Goal: Communication & Community: Answer question/provide support

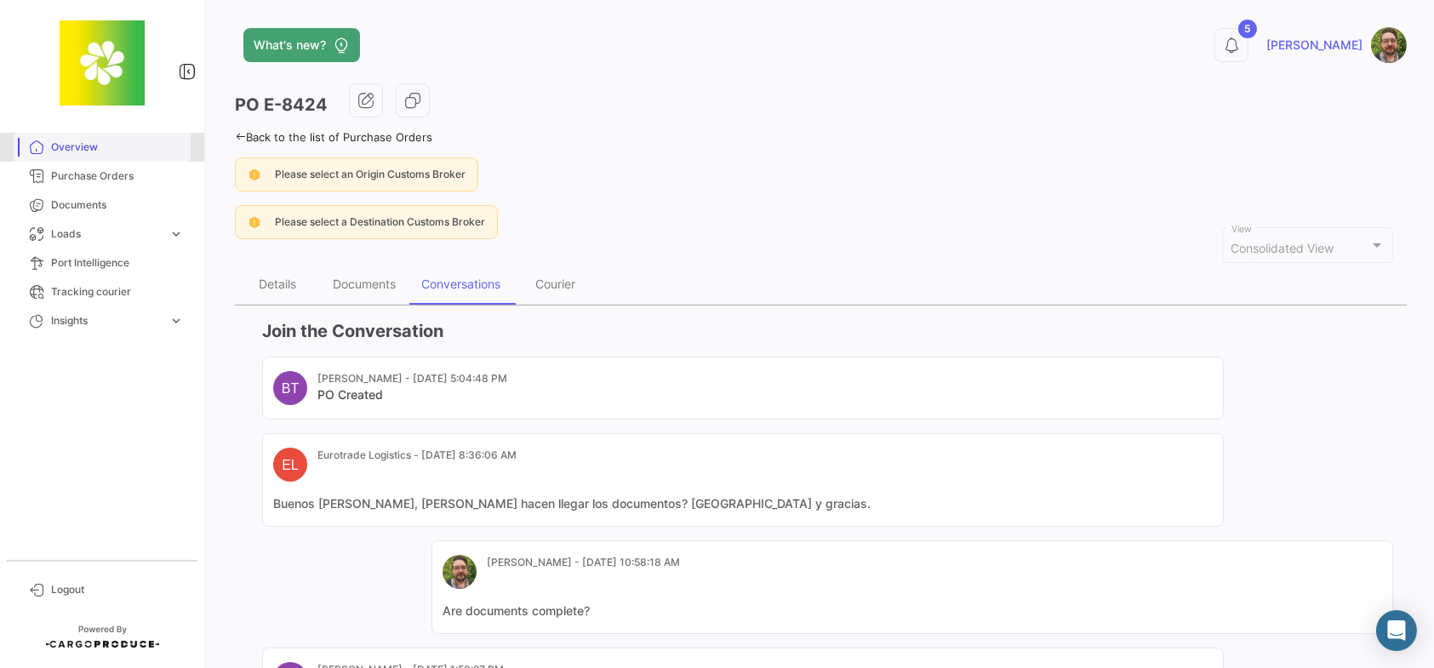
click at [111, 145] on span "Overview" at bounding box center [117, 147] width 133 height 15
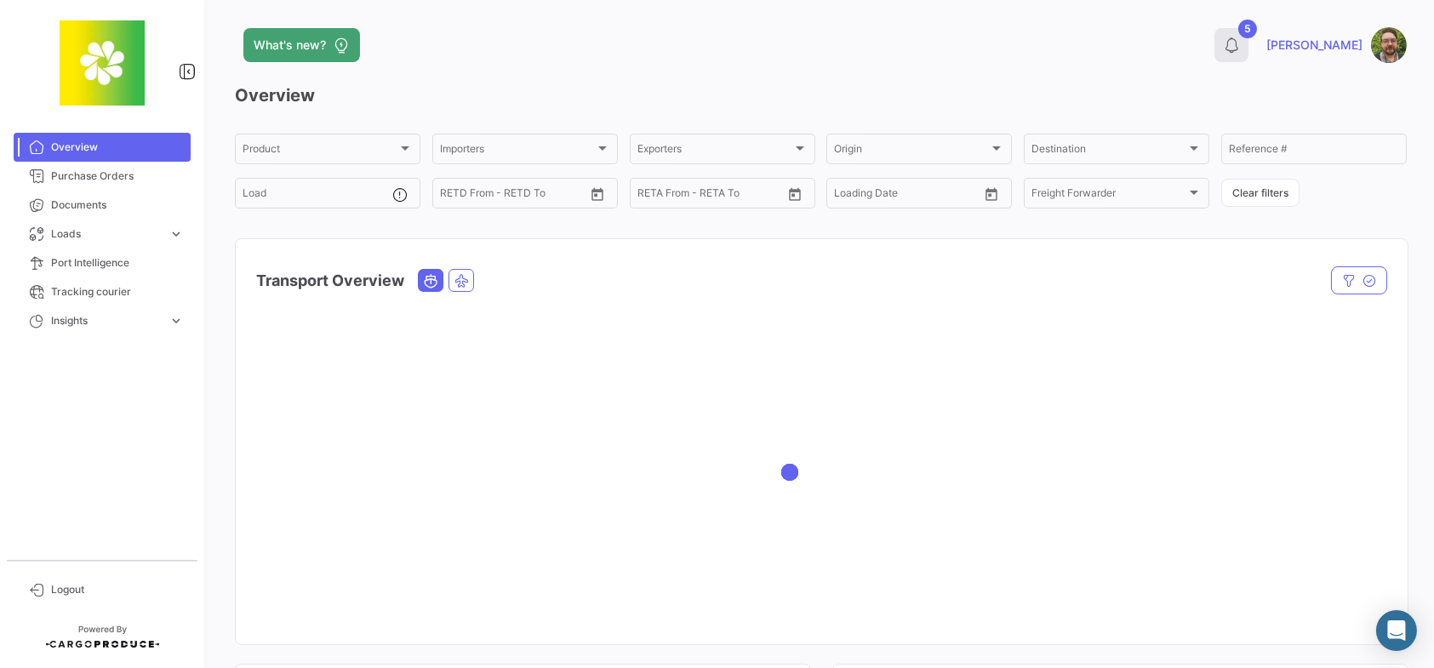
click at [1248, 54] on button "5" at bounding box center [1231, 45] width 34 height 34
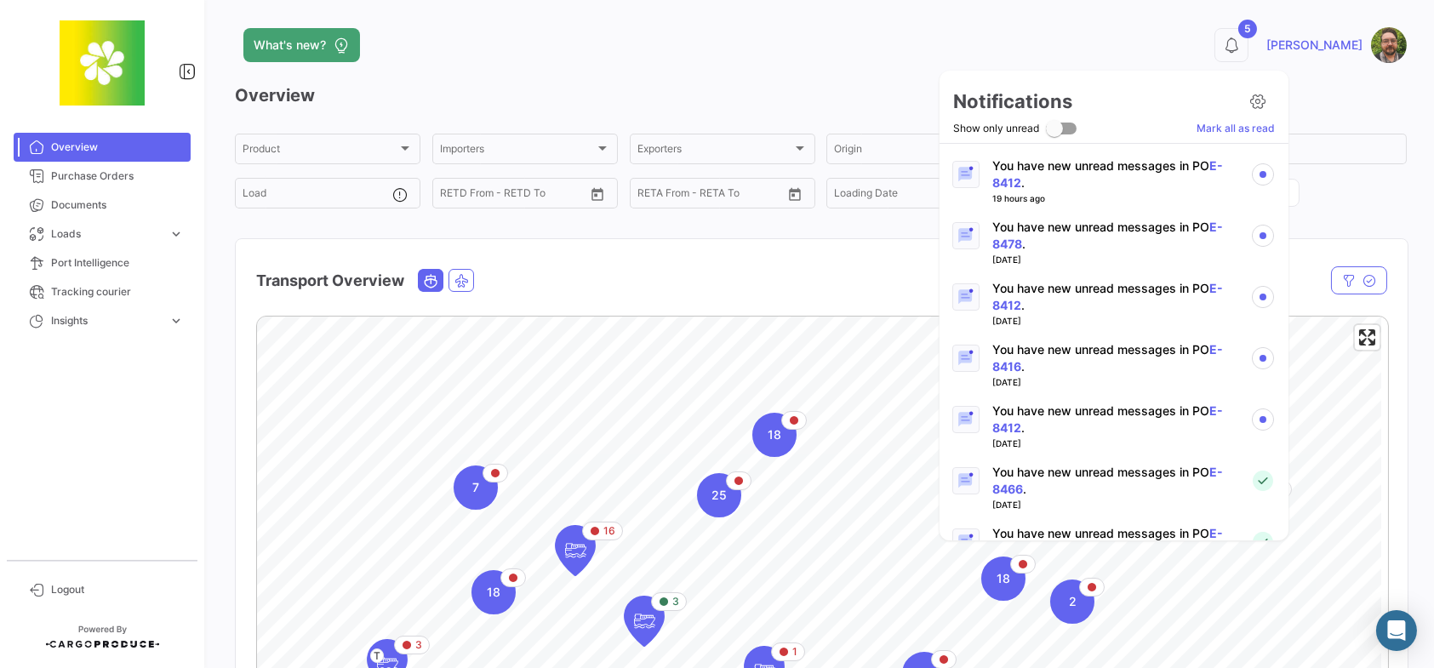
click at [1048, 414] on p "You have new unread messages in PO E-8412 ." at bounding box center [1114, 420] width 244 height 34
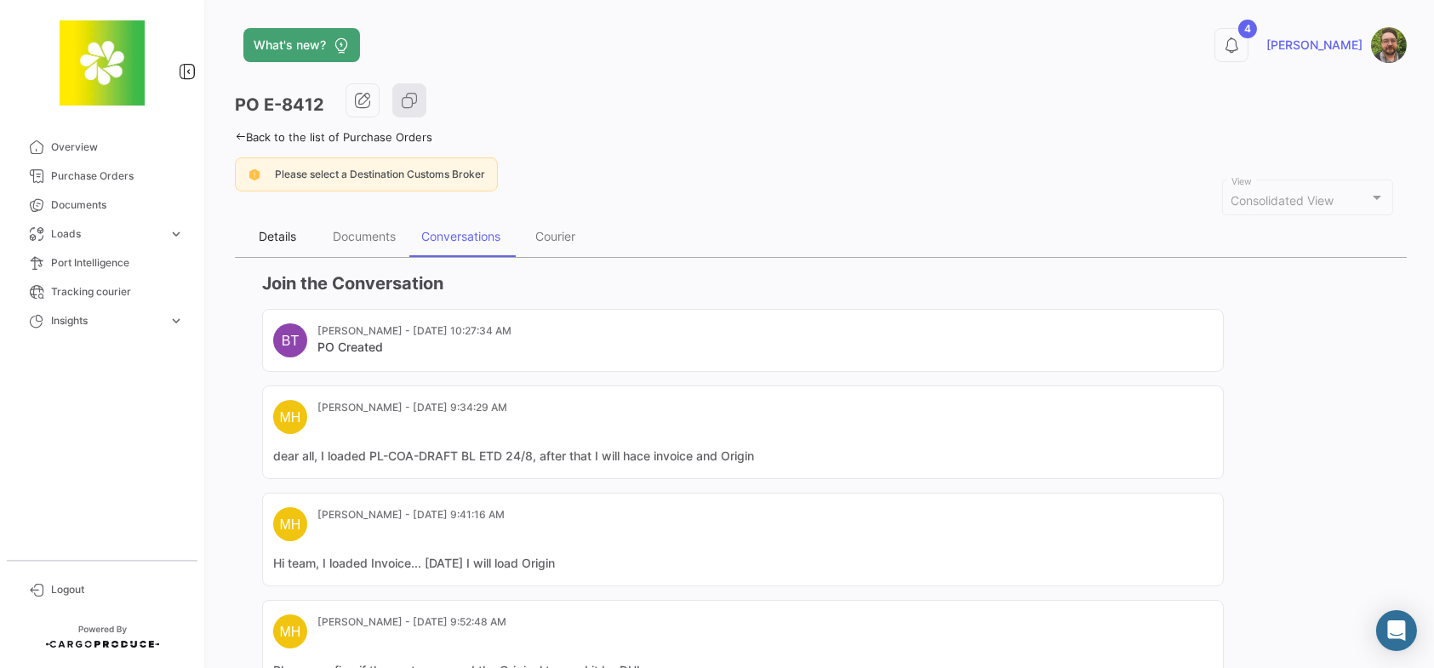
click at [269, 231] on div "Details" at bounding box center [277, 236] width 37 height 14
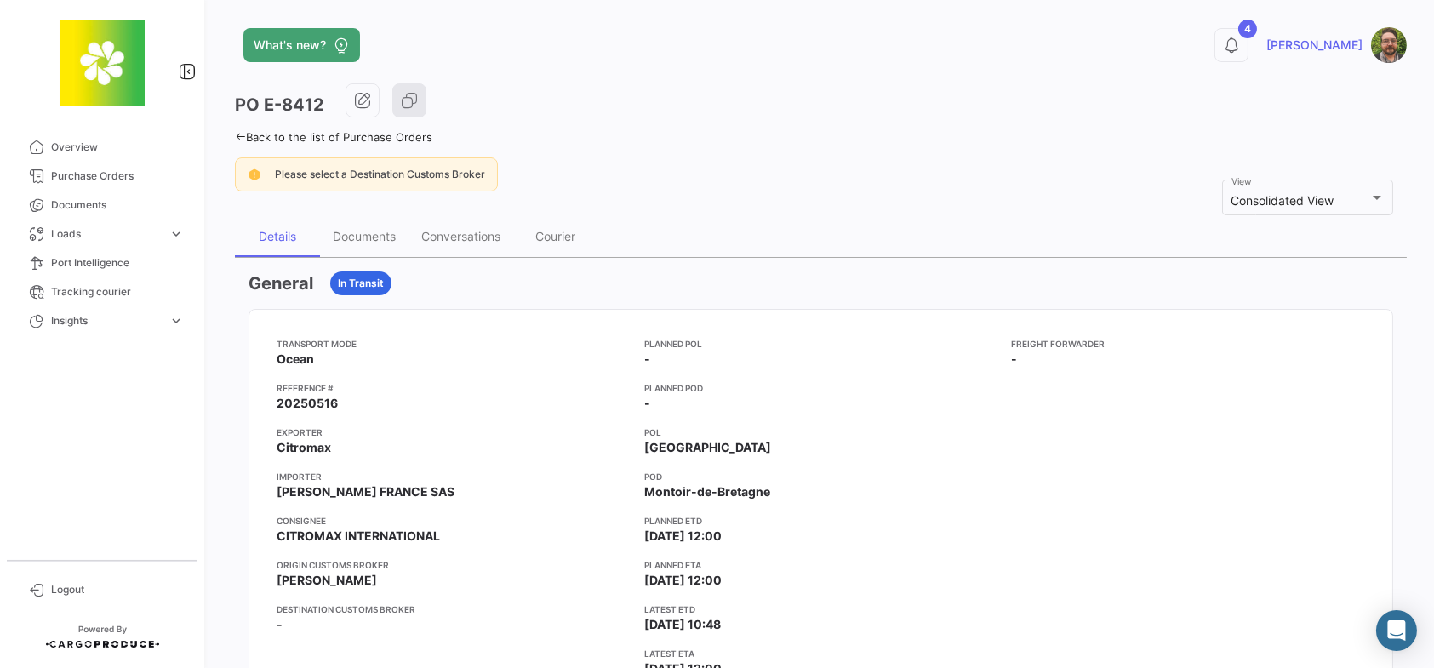
scroll to position [85, 0]
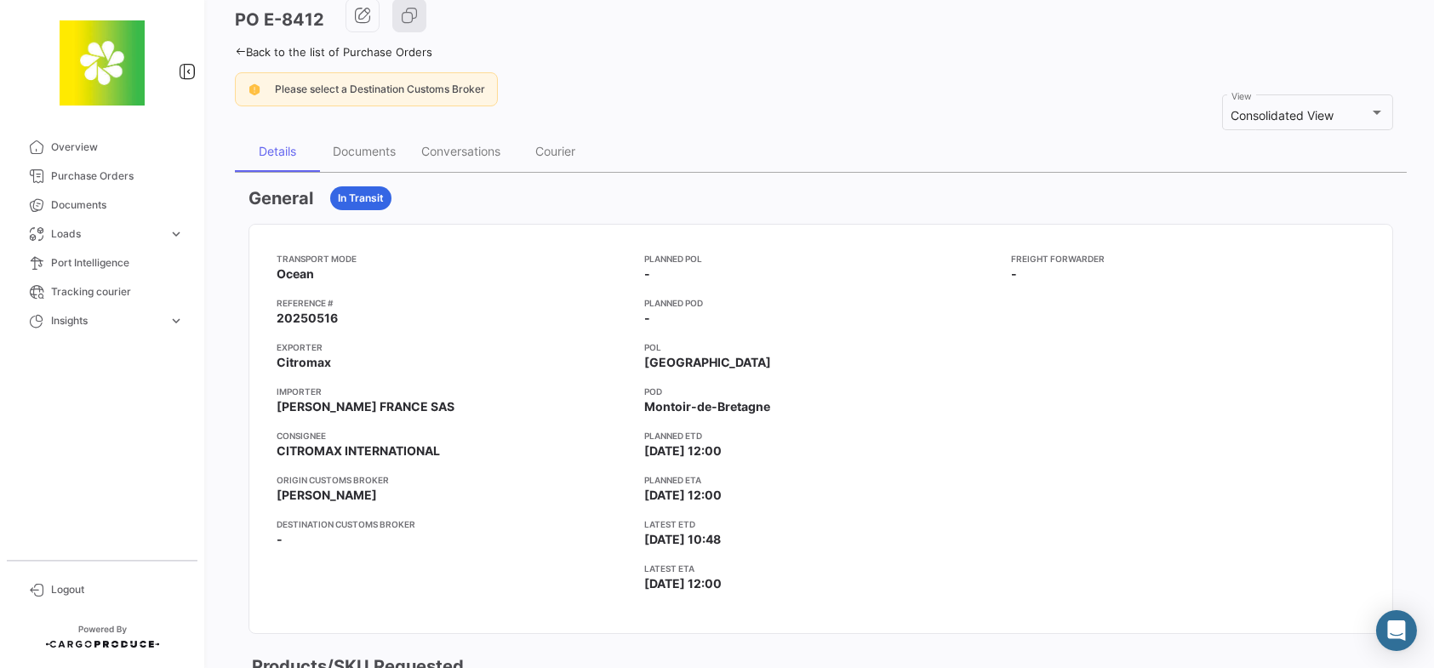
drag, startPoint x: 337, startPoint y: 310, endPoint x: 271, endPoint y: 316, distance: 65.8
click at [271, 316] on mat-card-content "Transport mode Ocean Reference # 20250516 Exporter Citromax Importer [PERSON_NA…" at bounding box center [820, 429] width 1143 height 408
copy span "20250516"
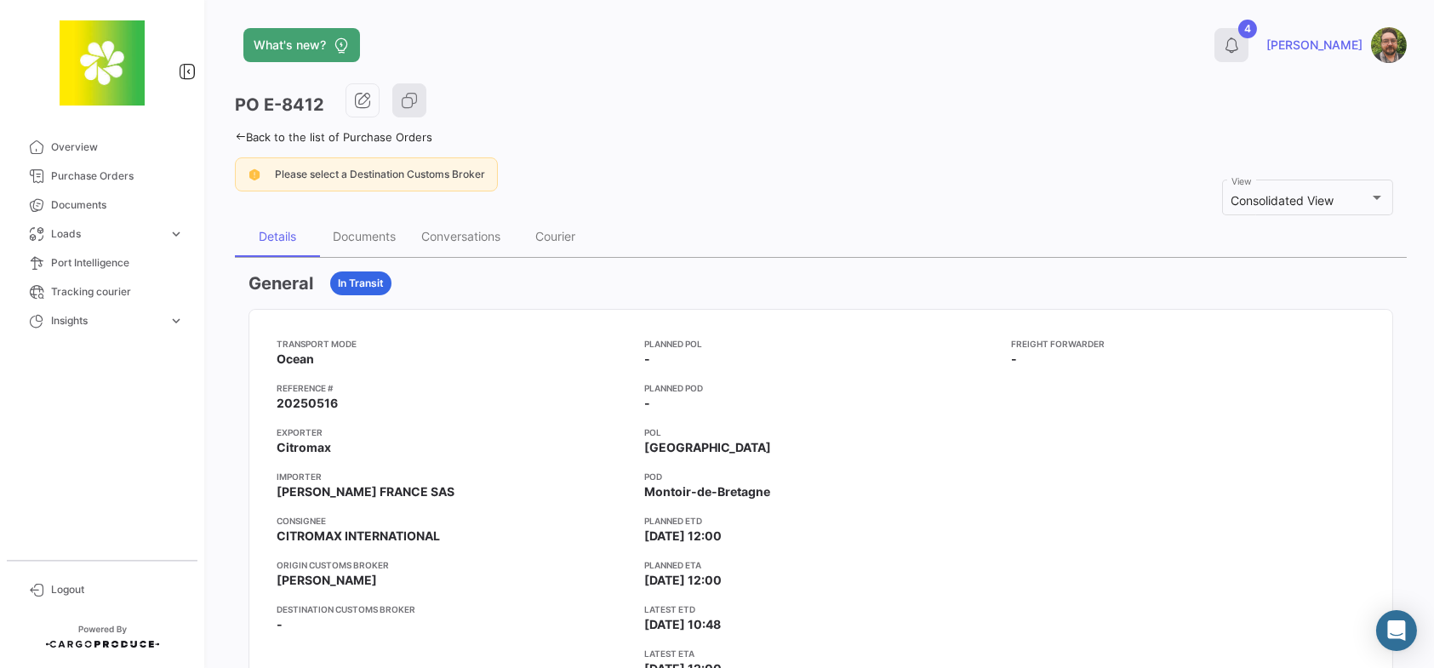
click at [1240, 47] on icon at bounding box center [1231, 45] width 17 height 17
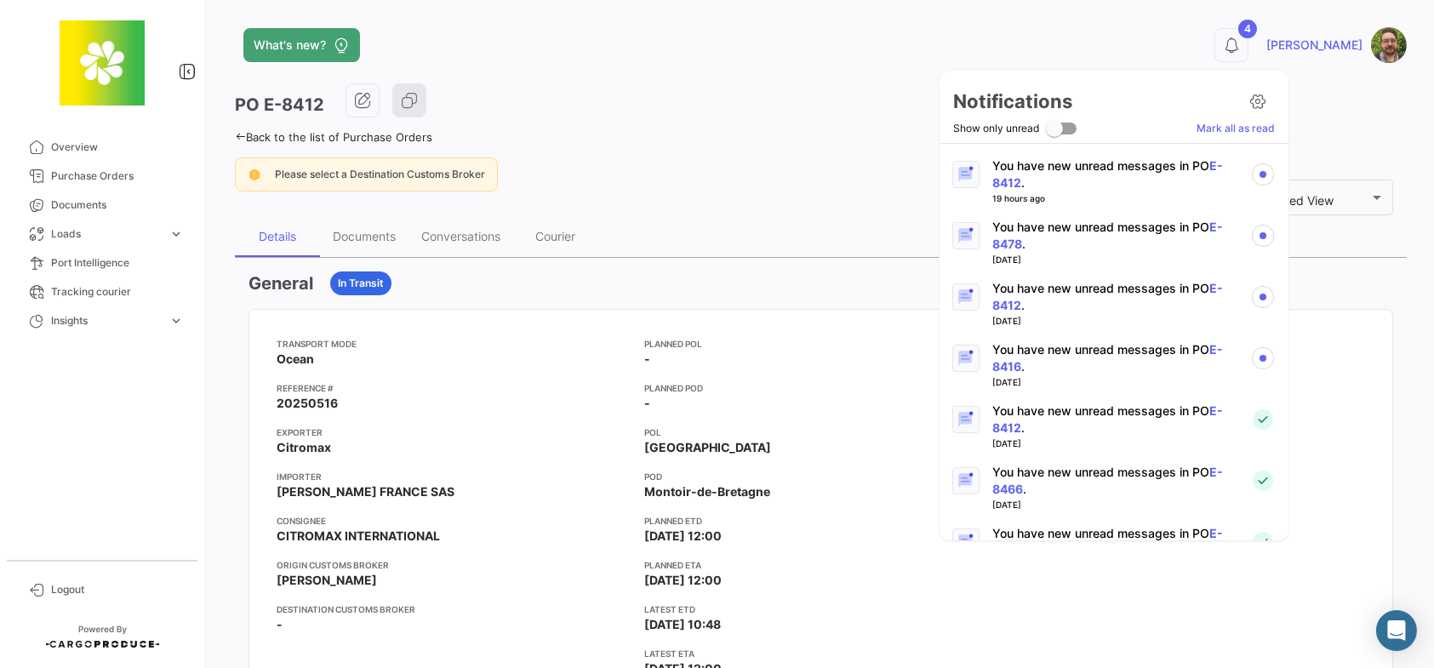
click at [1123, 350] on p "You have new unread messages in PO E-8416 ." at bounding box center [1114, 358] width 244 height 34
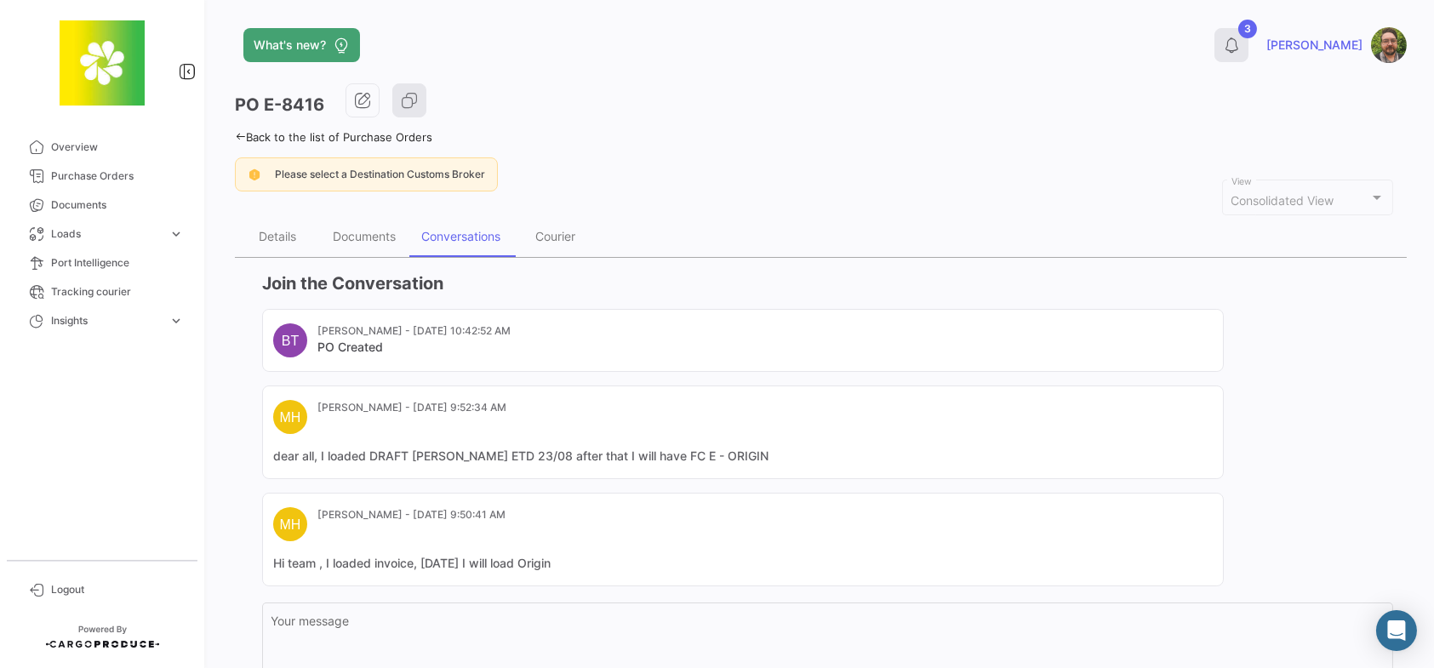
click at [1248, 54] on button "3" at bounding box center [1231, 45] width 34 height 34
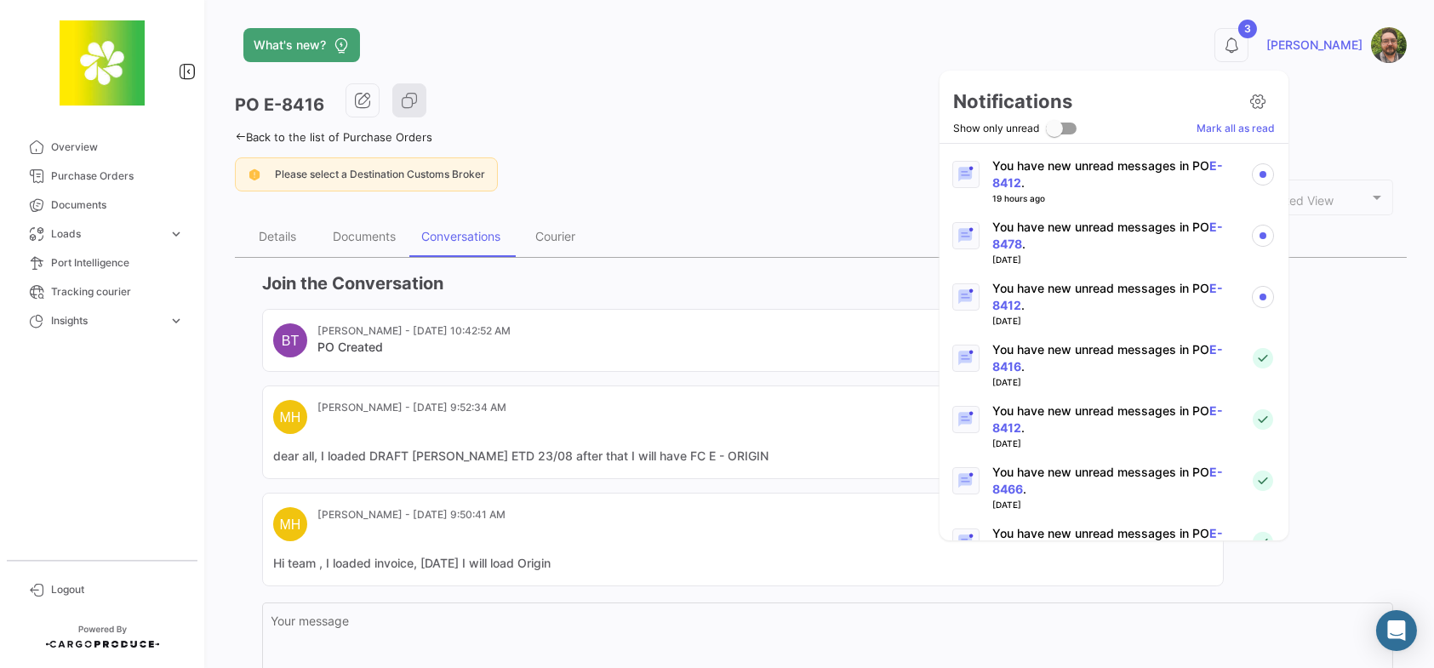
click at [1136, 286] on p "You have new unread messages in PO E-8412 ." at bounding box center [1114, 297] width 244 height 34
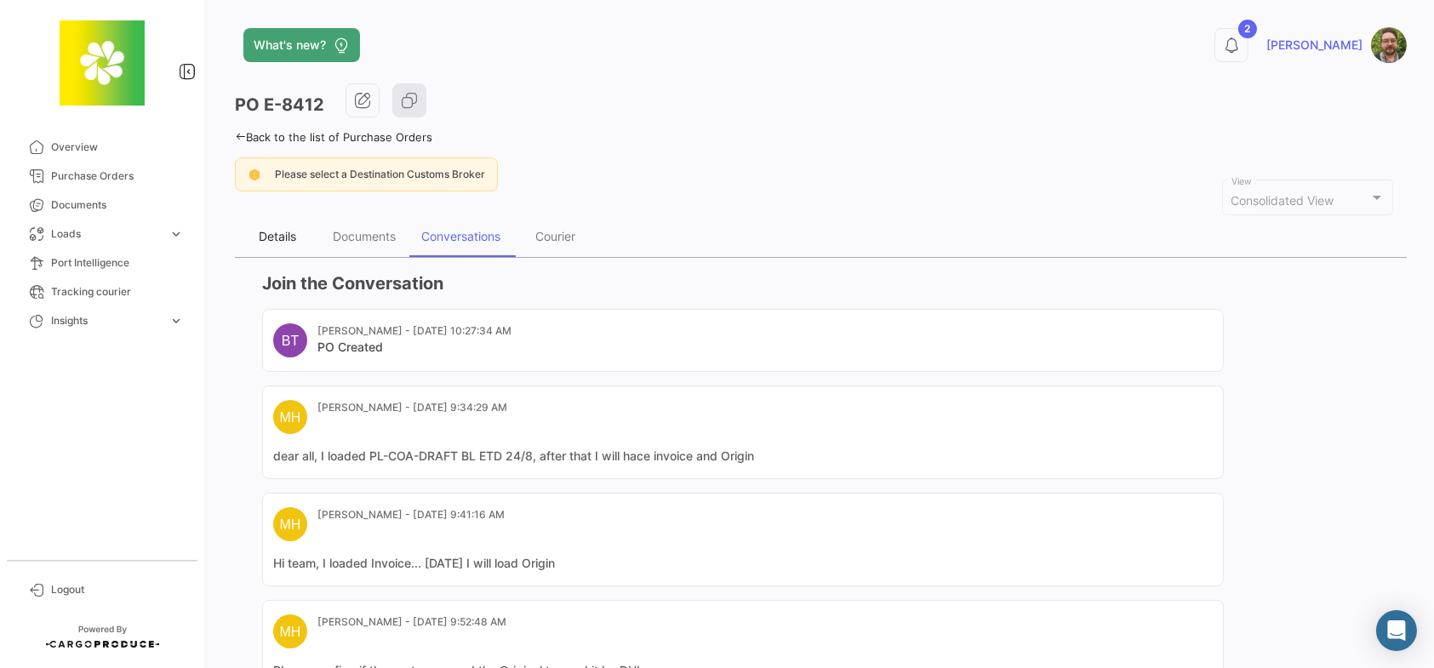
click at [284, 237] on div "Details" at bounding box center [277, 236] width 37 height 14
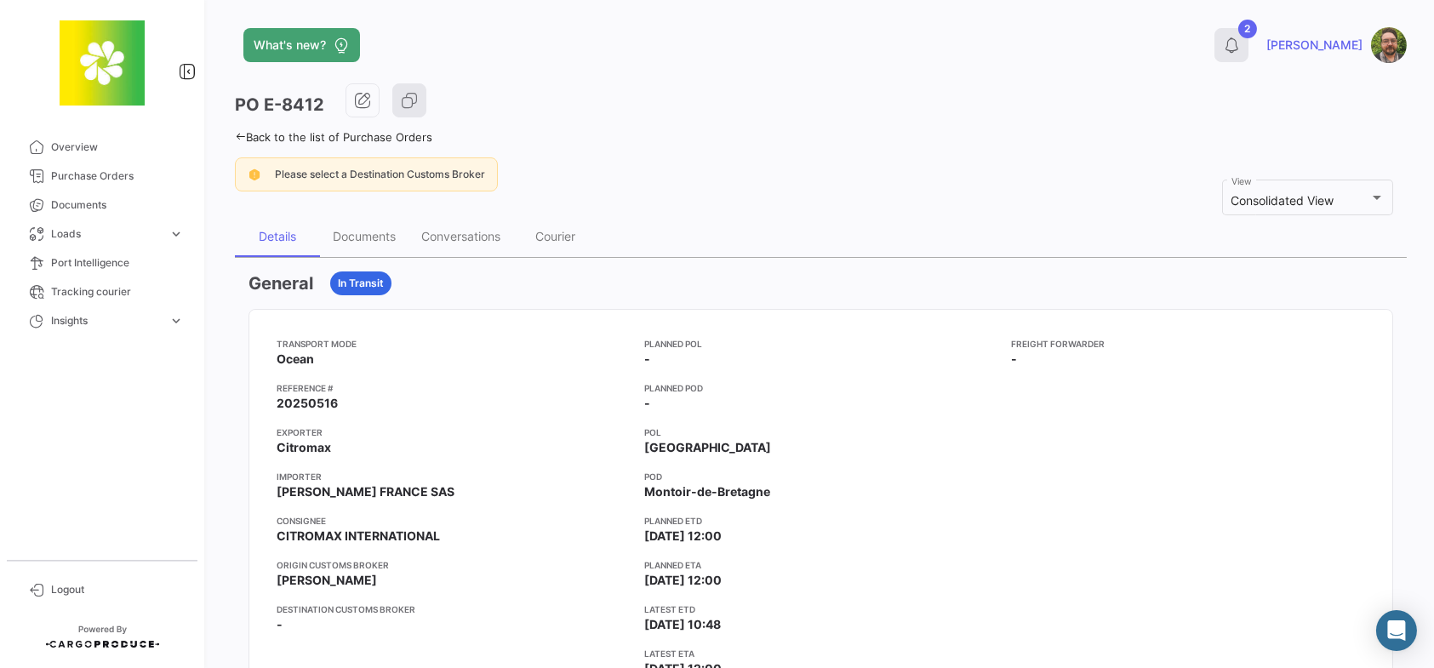
click at [1240, 49] on icon at bounding box center [1231, 45] width 17 height 17
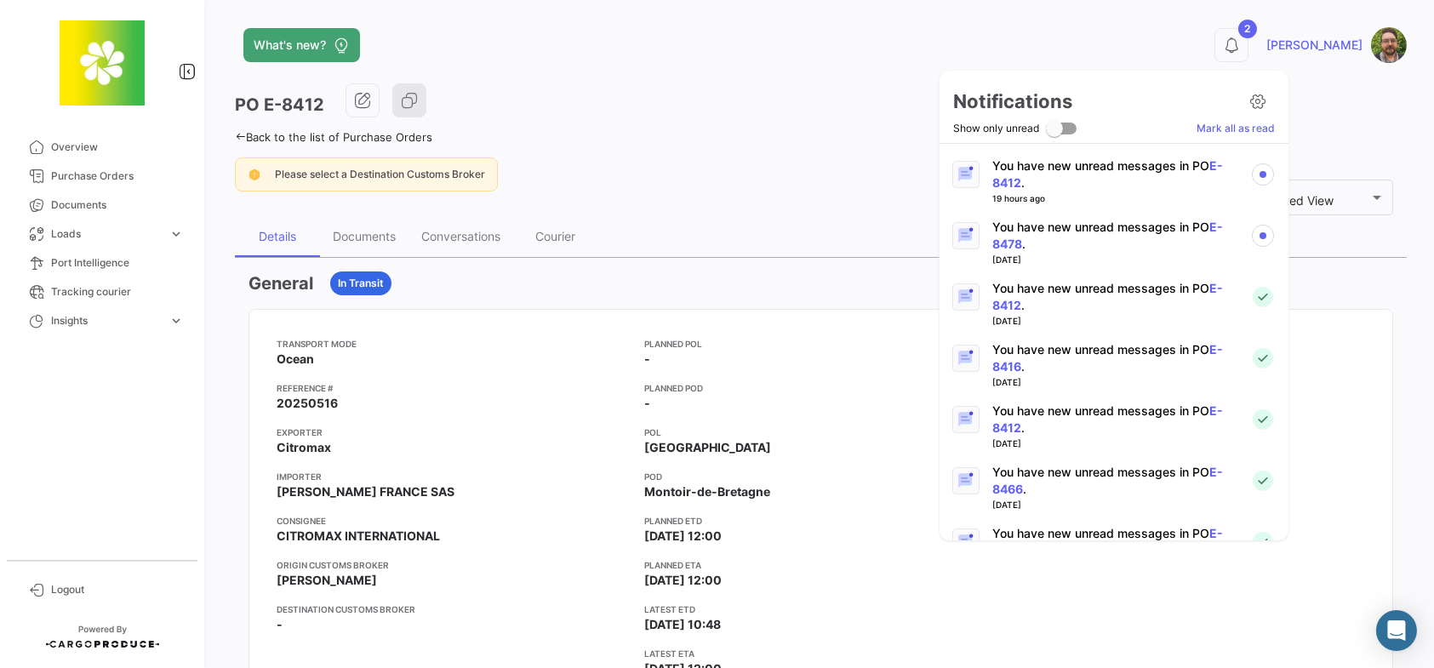
click at [460, 227] on div at bounding box center [717, 334] width 1434 height 668
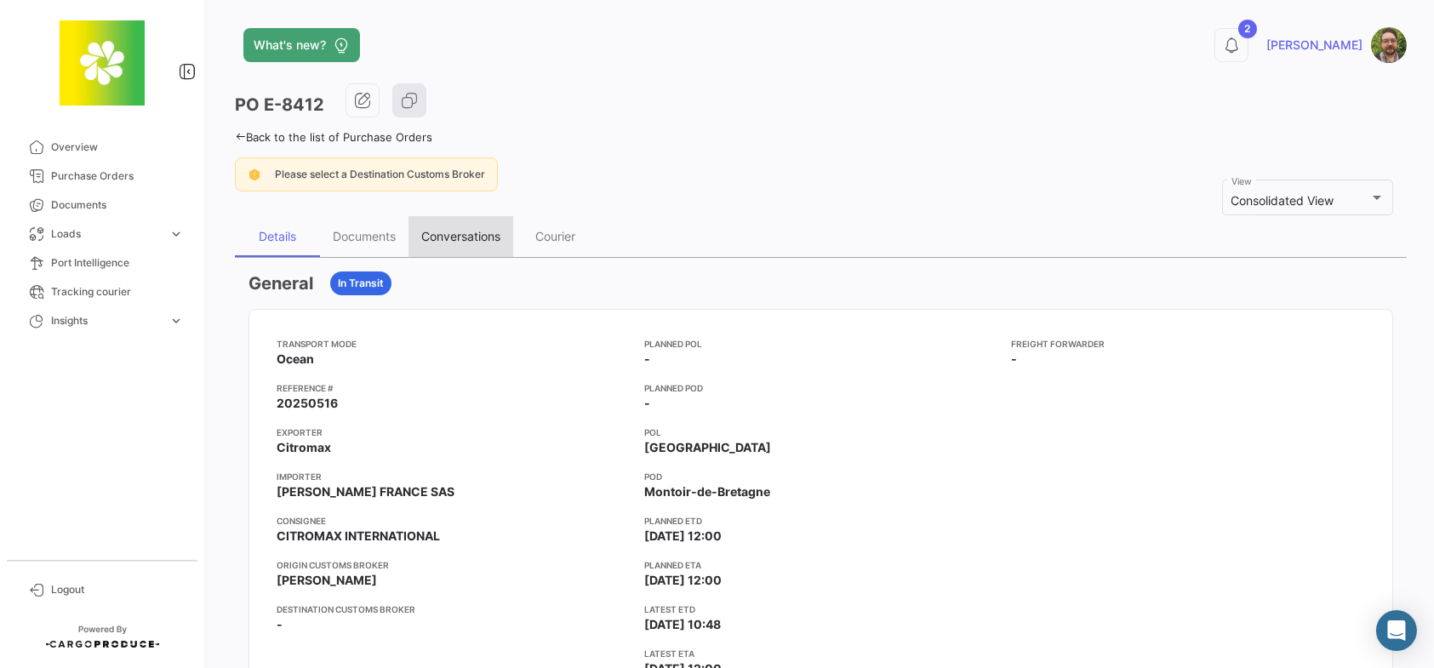
click at [461, 239] on div "Conversations" at bounding box center [460, 236] width 79 height 14
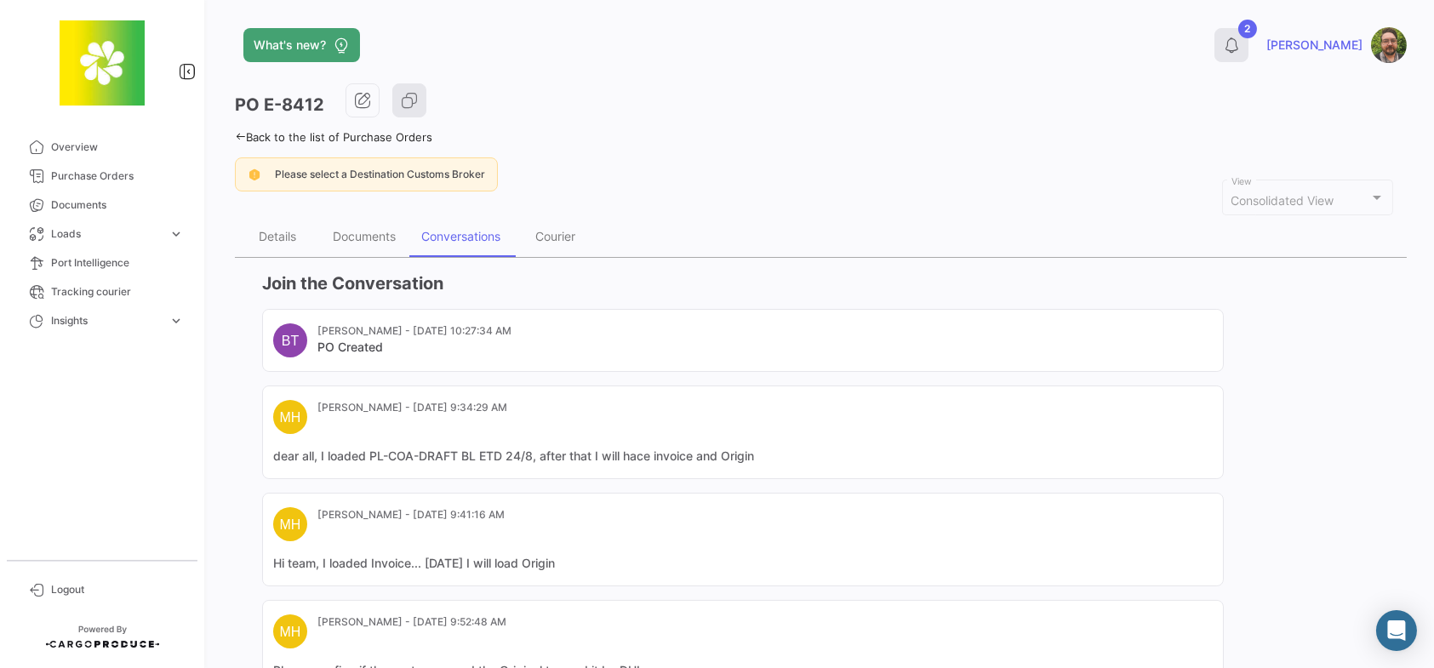
click at [1240, 44] on icon at bounding box center [1231, 45] width 17 height 17
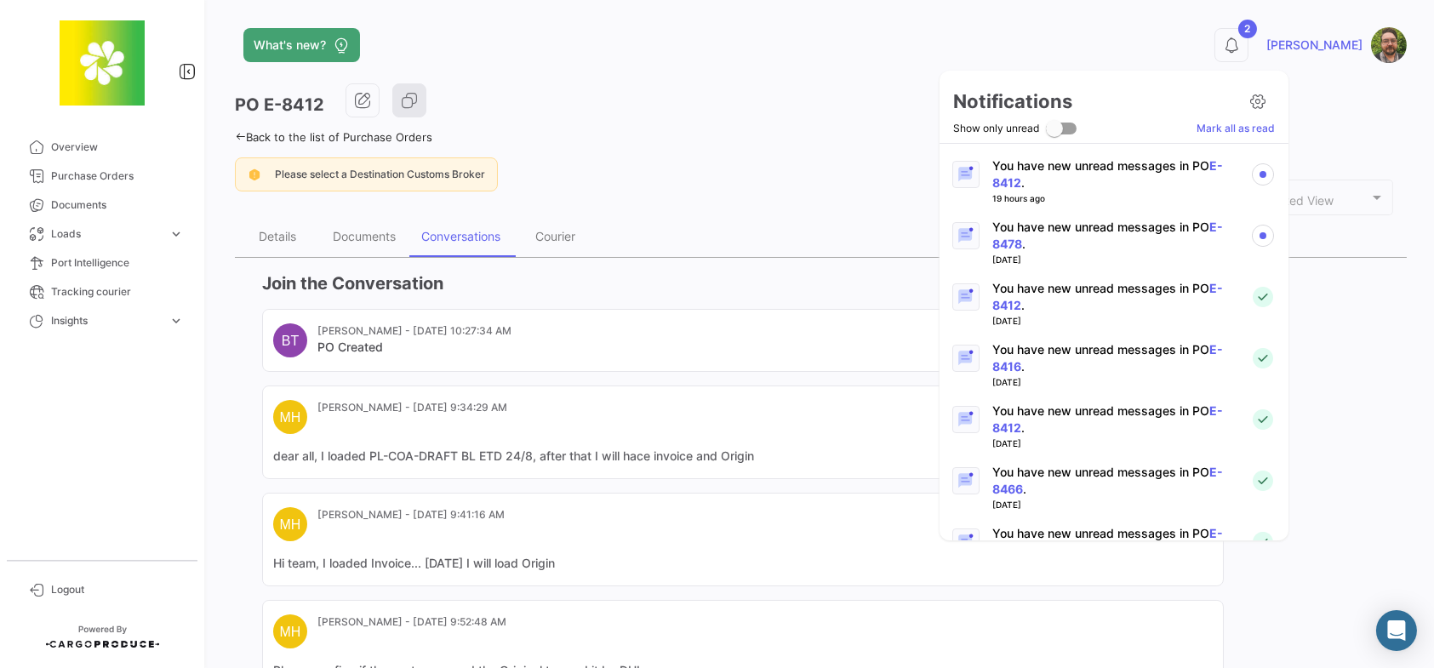
click at [1151, 226] on p "You have new unread messages in PO E-8478 ." at bounding box center [1114, 236] width 244 height 34
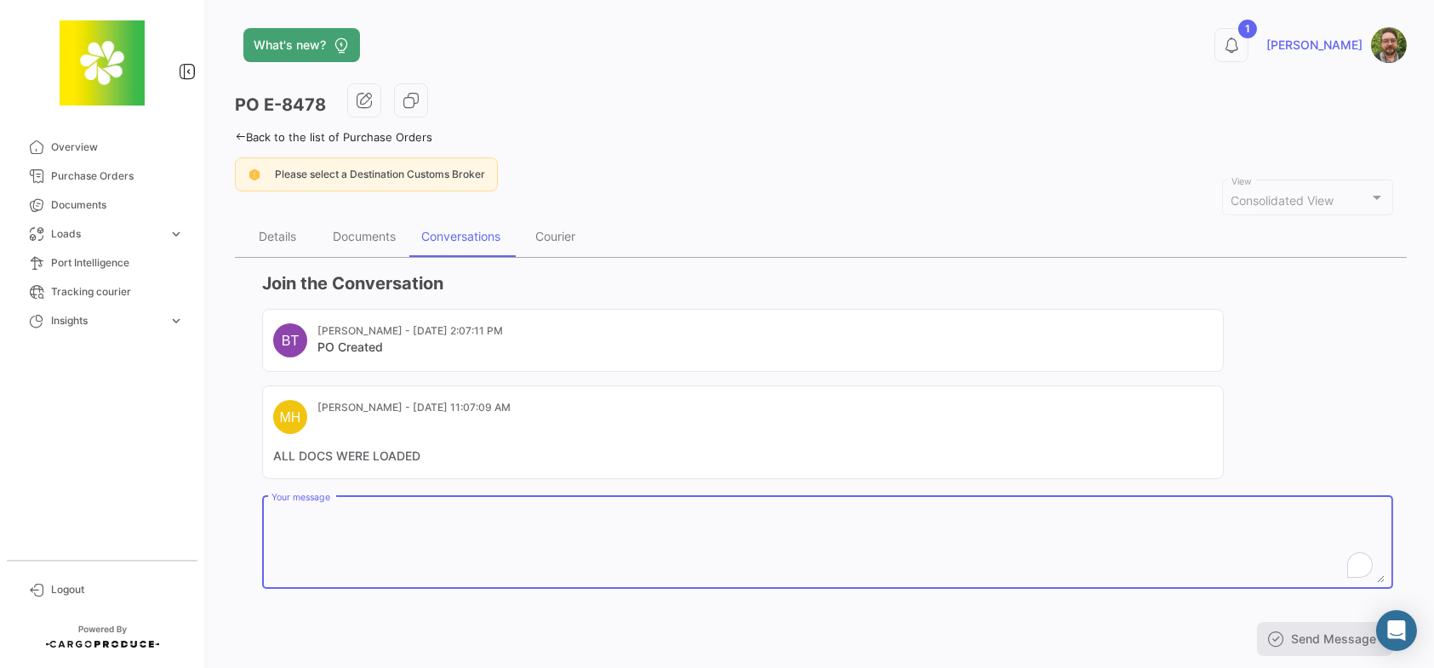
click at [611, 530] on textarea "Your message" at bounding box center [827, 545] width 1113 height 75
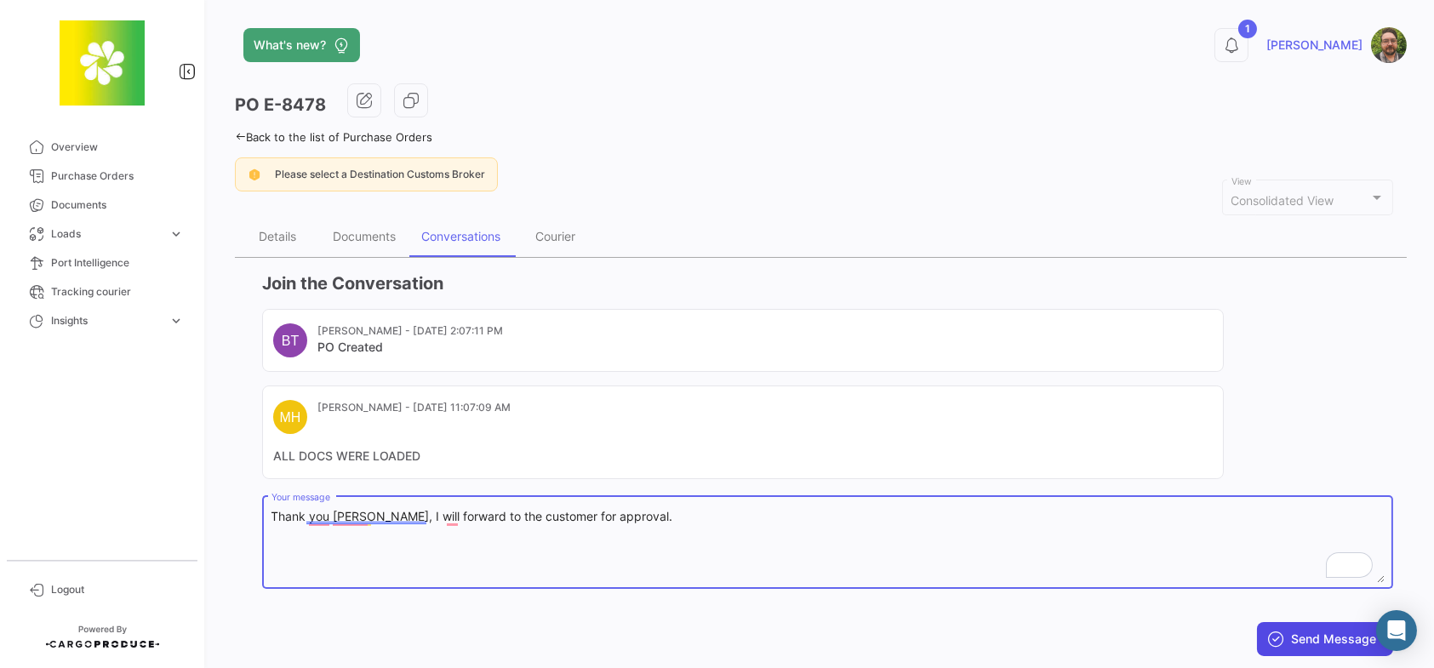
type textarea "Thank you [PERSON_NAME], I will forward to the customer for approval."
click at [1336, 629] on button "Send Message" at bounding box center [1325, 639] width 136 height 34
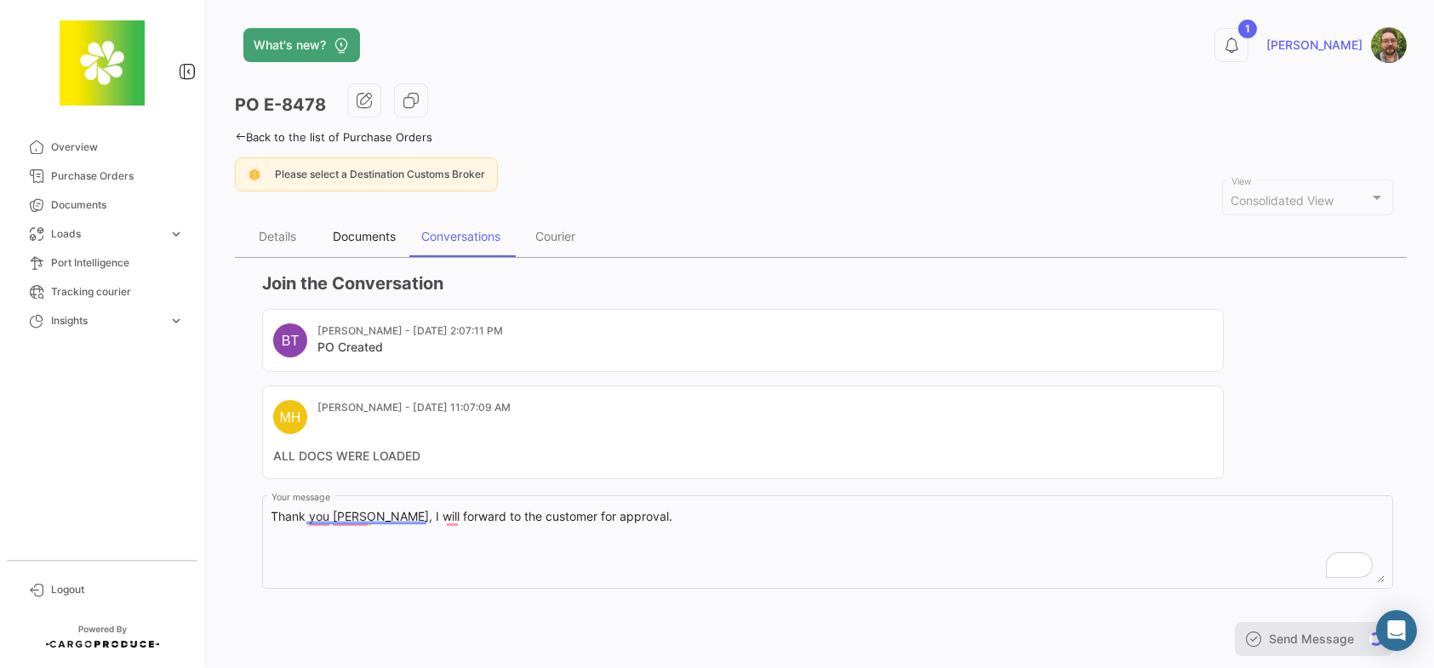
click at [352, 237] on div "Documents" at bounding box center [364, 236] width 63 height 14
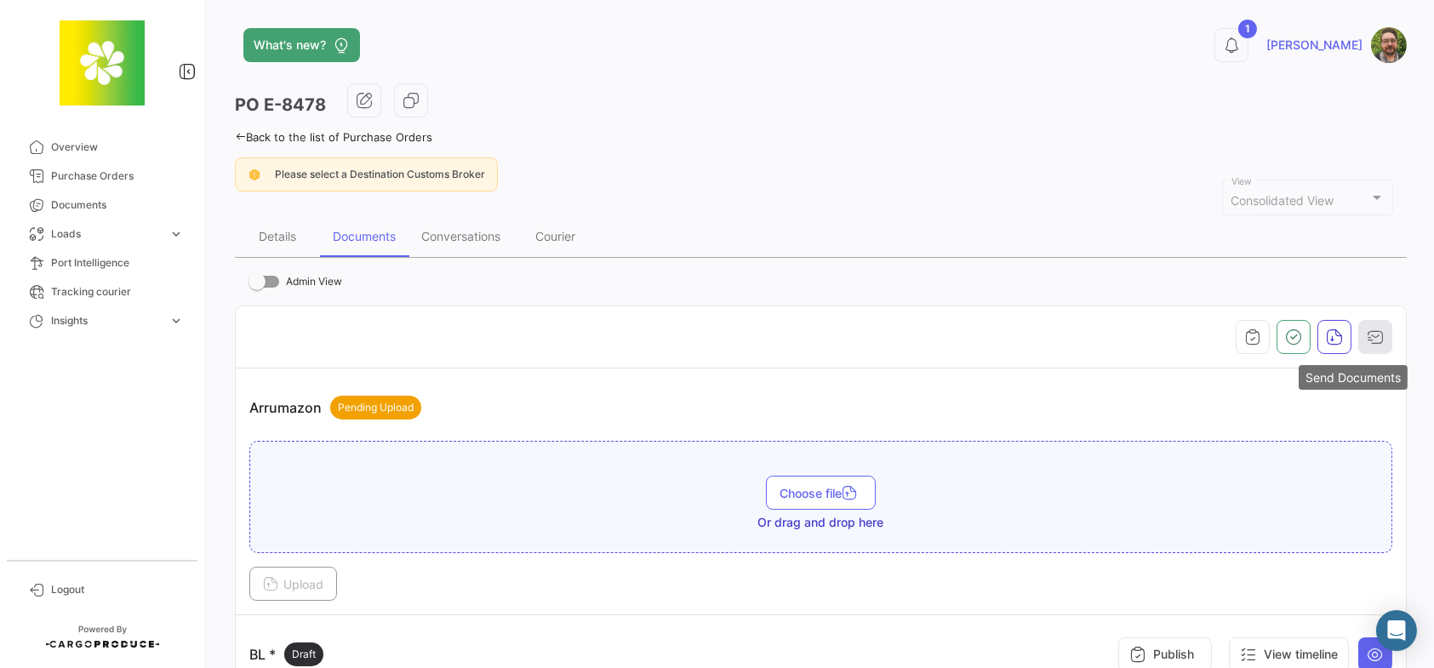
click at [1368, 339] on icon "button" at bounding box center [1375, 336] width 17 height 17
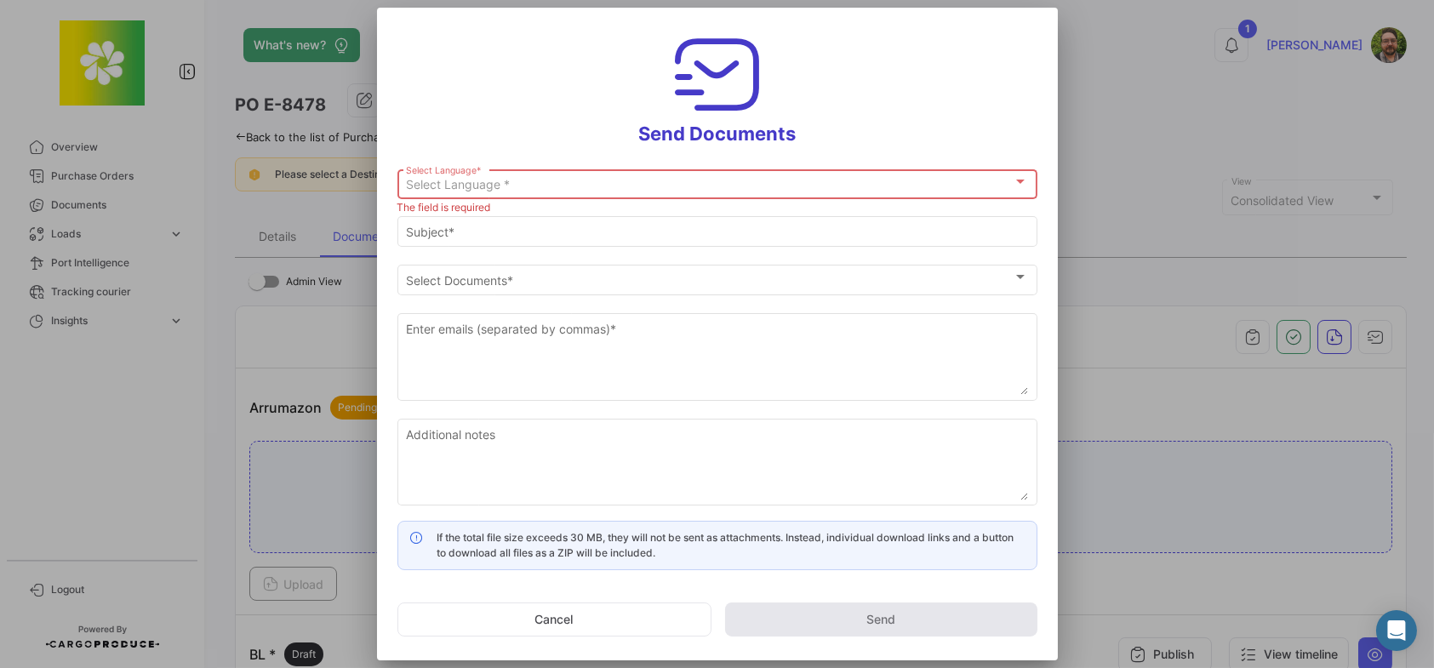
click at [640, 185] on div "Select Language *" at bounding box center [709, 185] width 607 height 14
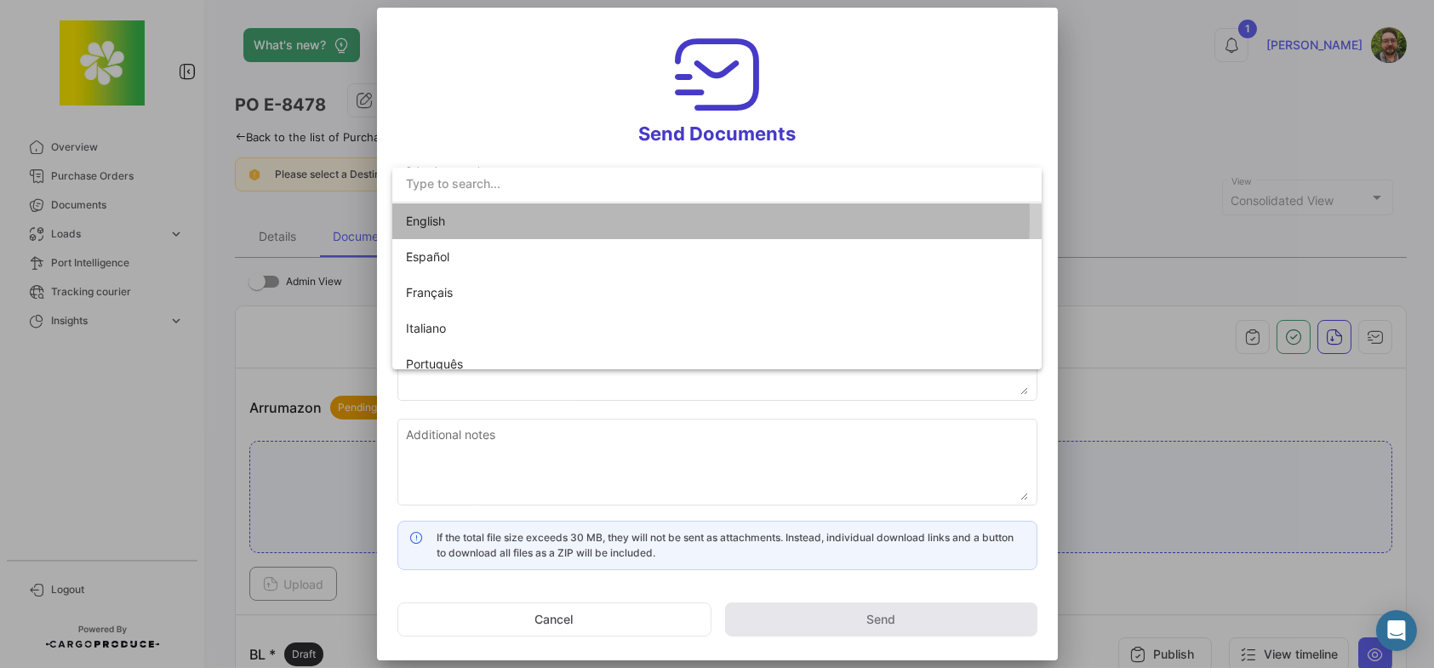
click at [635, 219] on span "English" at bounding box center [525, 221] width 238 height 36
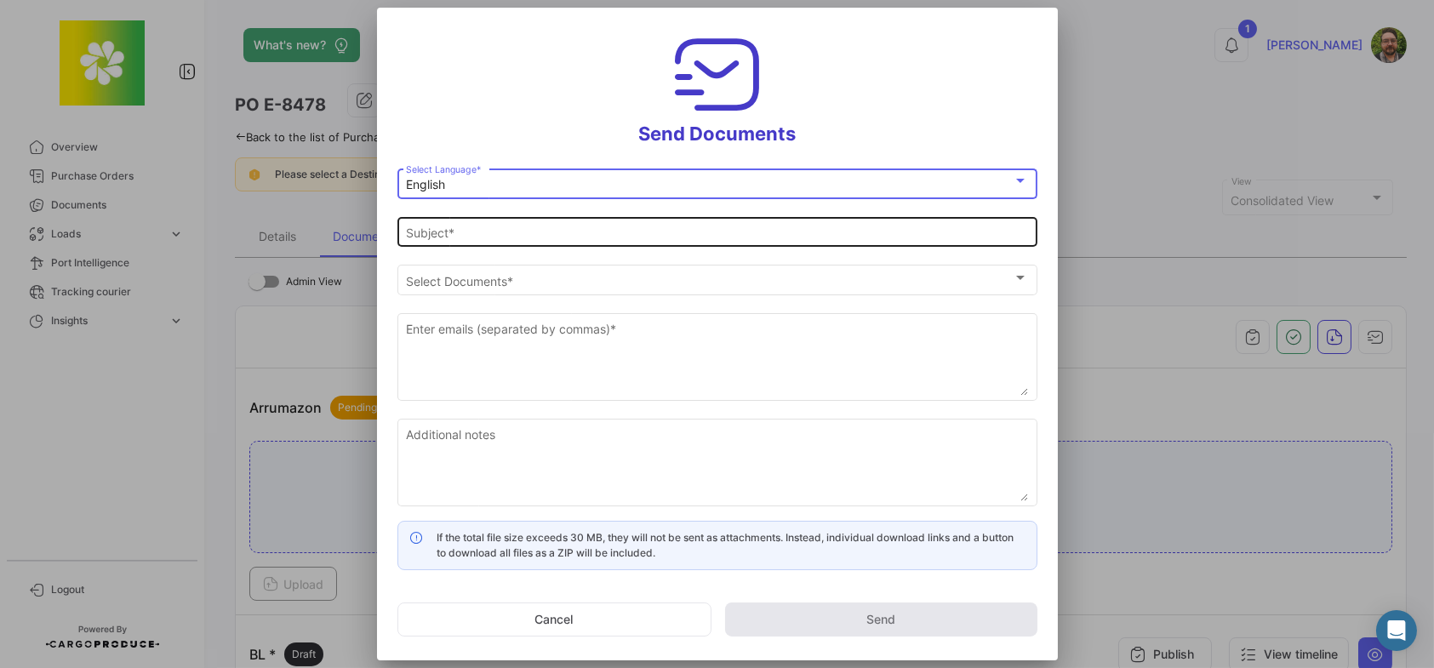
type input "[PERSON_NAME] has shared the documents of PO # E-8478 with you"
click at [631, 234] on input "[PERSON_NAME] has shared the documents of PO # E-8478 with you" at bounding box center [717, 233] width 622 height 14
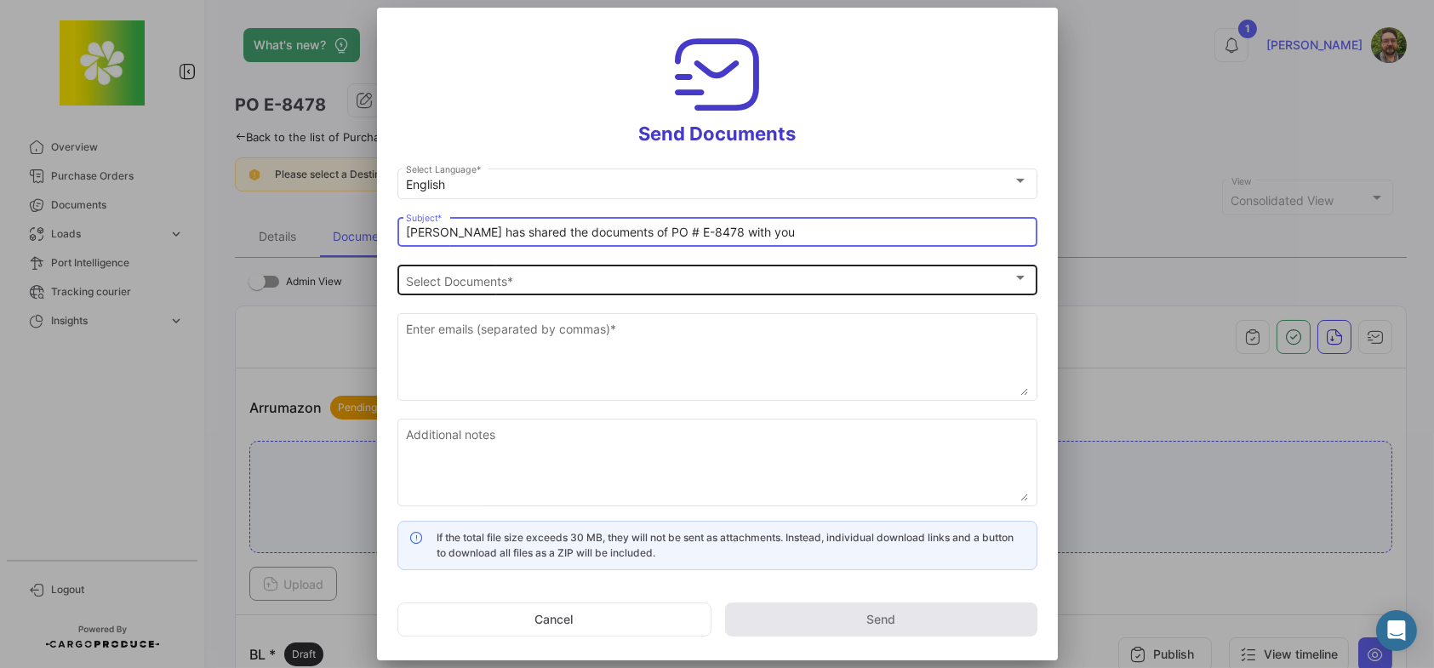
click at [618, 281] on div "Select Documents" at bounding box center [709, 281] width 607 height 14
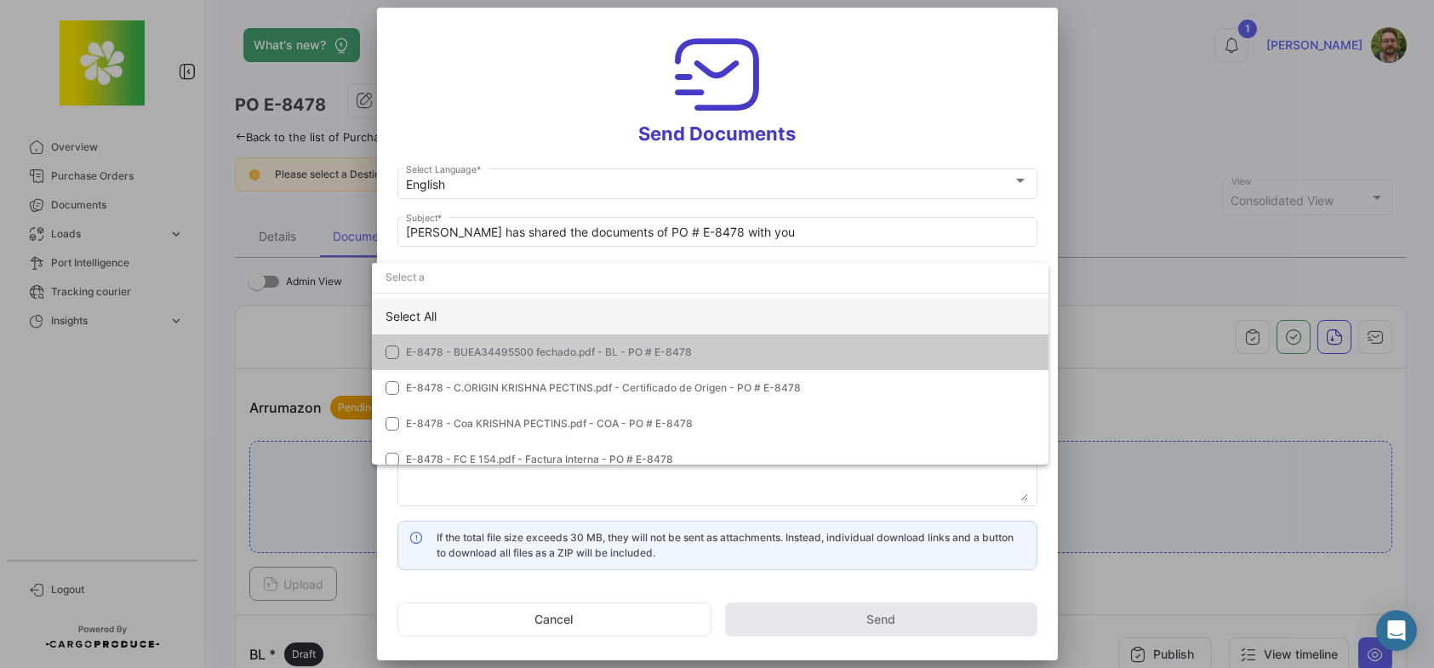
click at [599, 311] on div "Select All" at bounding box center [710, 317] width 677 height 36
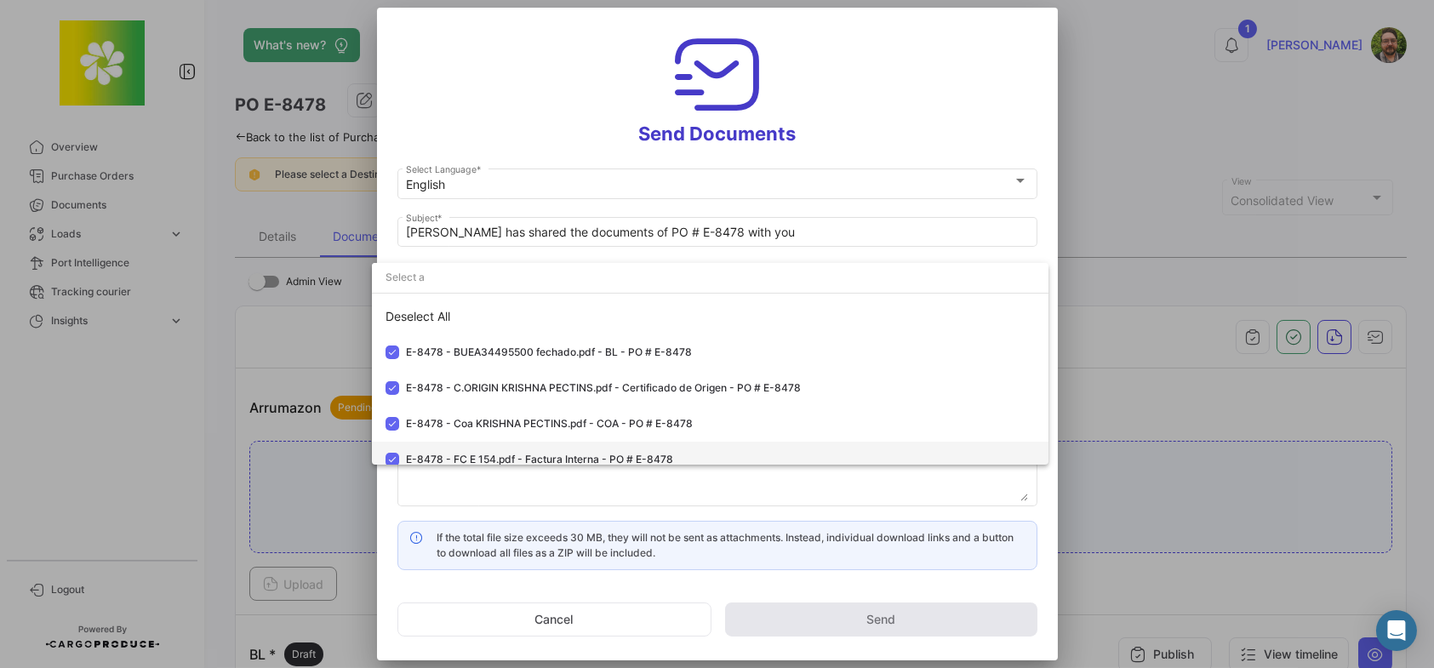
scroll to position [49, 0]
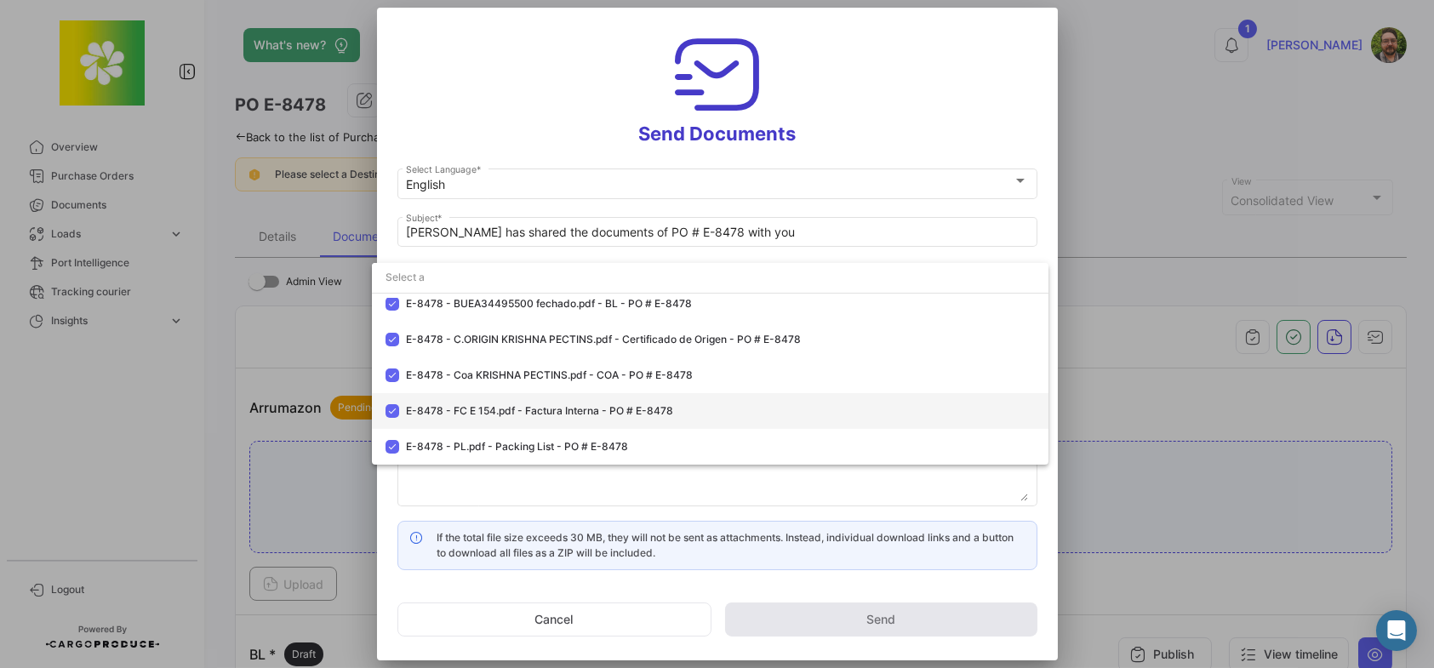
click at [392, 410] on mat-pseudo-checkbox at bounding box center [393, 411] width 14 height 14
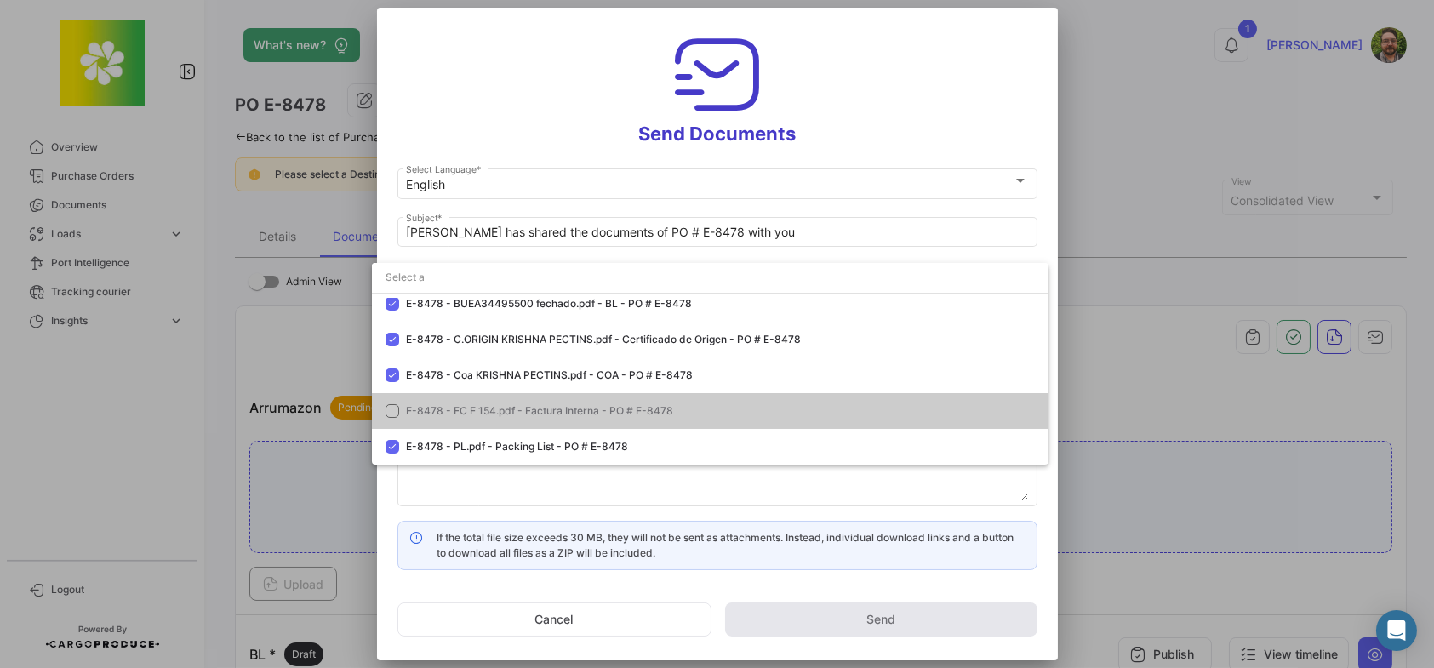
click at [506, 489] on div at bounding box center [717, 334] width 1434 height 668
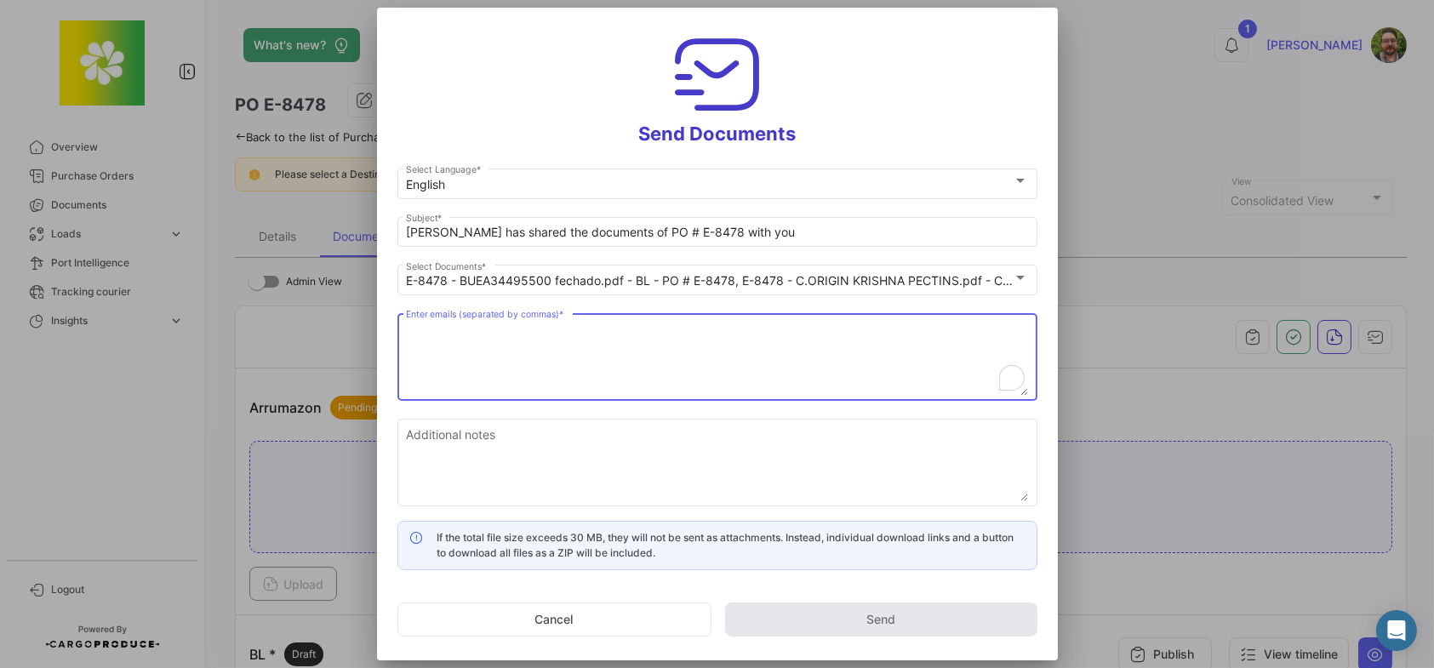
click at [538, 328] on textarea "Enter emails (separated by commas) *" at bounding box center [717, 358] width 622 height 75
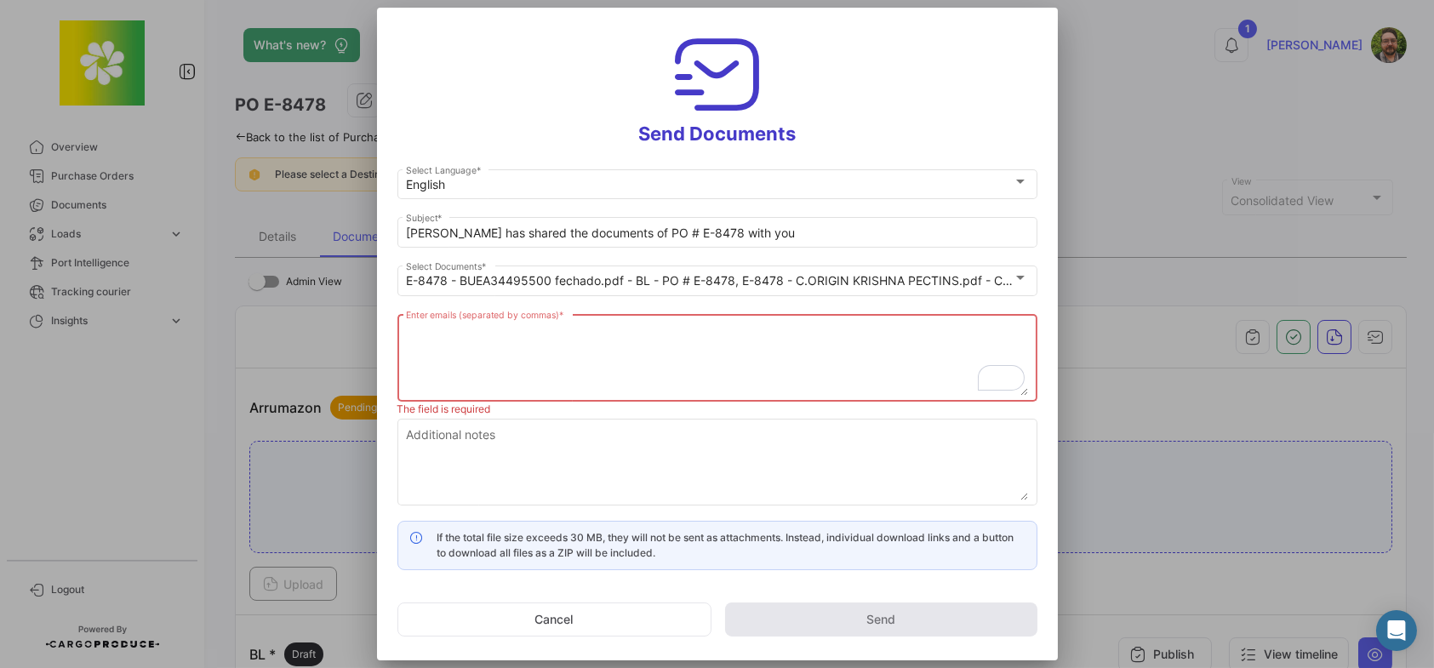
click at [581, 346] on textarea "Enter emails (separated by commas) *" at bounding box center [717, 358] width 622 height 75
paste textarea "[PERSON_NAME] <[EMAIL_ADDRESS][DOMAIN_NAME]>"
drag, startPoint x: 487, startPoint y: 327, endPoint x: 323, endPoint y: 338, distance: 164.6
click at [323, 338] on div "Send Documents English Select Language * [PERSON_NAME] has shared the documents…" at bounding box center [717, 334] width 1434 height 668
click at [603, 337] on textarea "[EMAIL_ADDRESS][DOMAIN_NAME]>" at bounding box center [717, 358] width 622 height 75
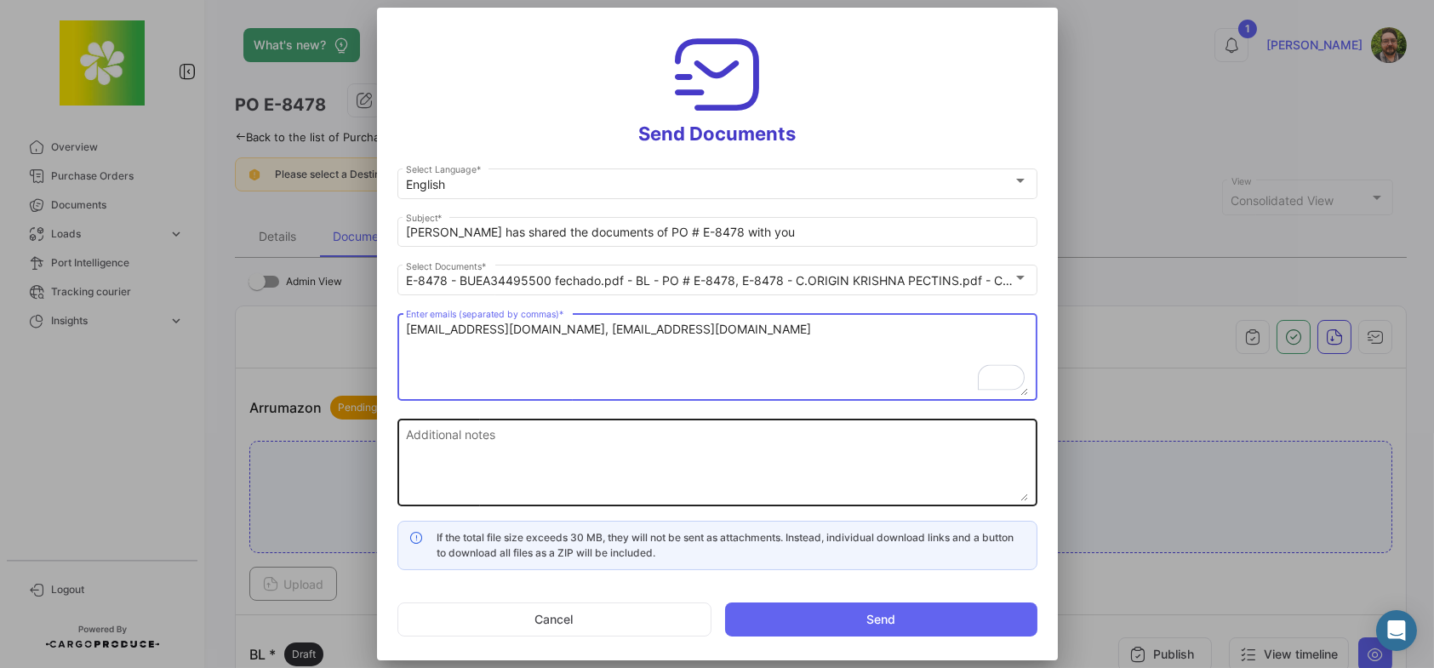
type textarea "[EMAIL_ADDRESS][DOMAIN_NAME], [EMAIL_ADDRESS][DOMAIN_NAME]"
click at [842, 454] on textarea "Additional notes" at bounding box center [717, 463] width 622 height 75
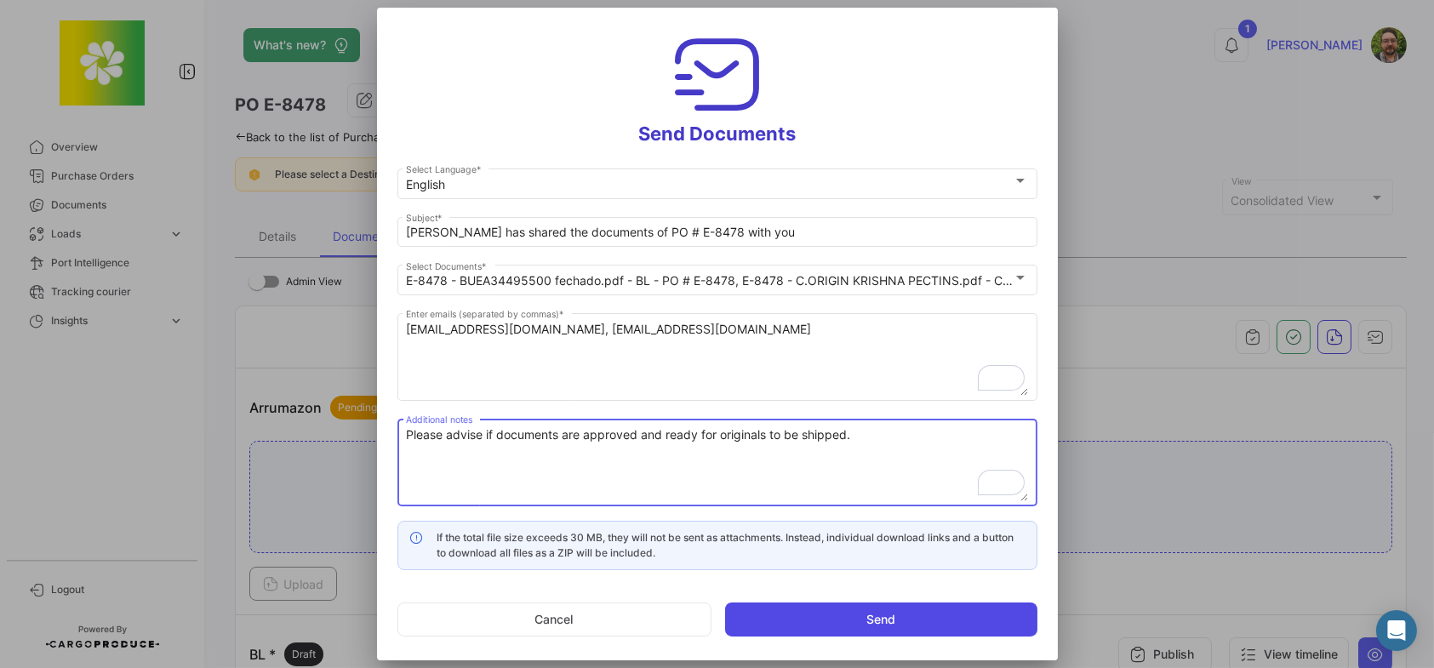
type textarea "Please advise if documents are approved and ready for originals to be shipped."
click at [923, 620] on button "Send" at bounding box center [881, 620] width 312 height 34
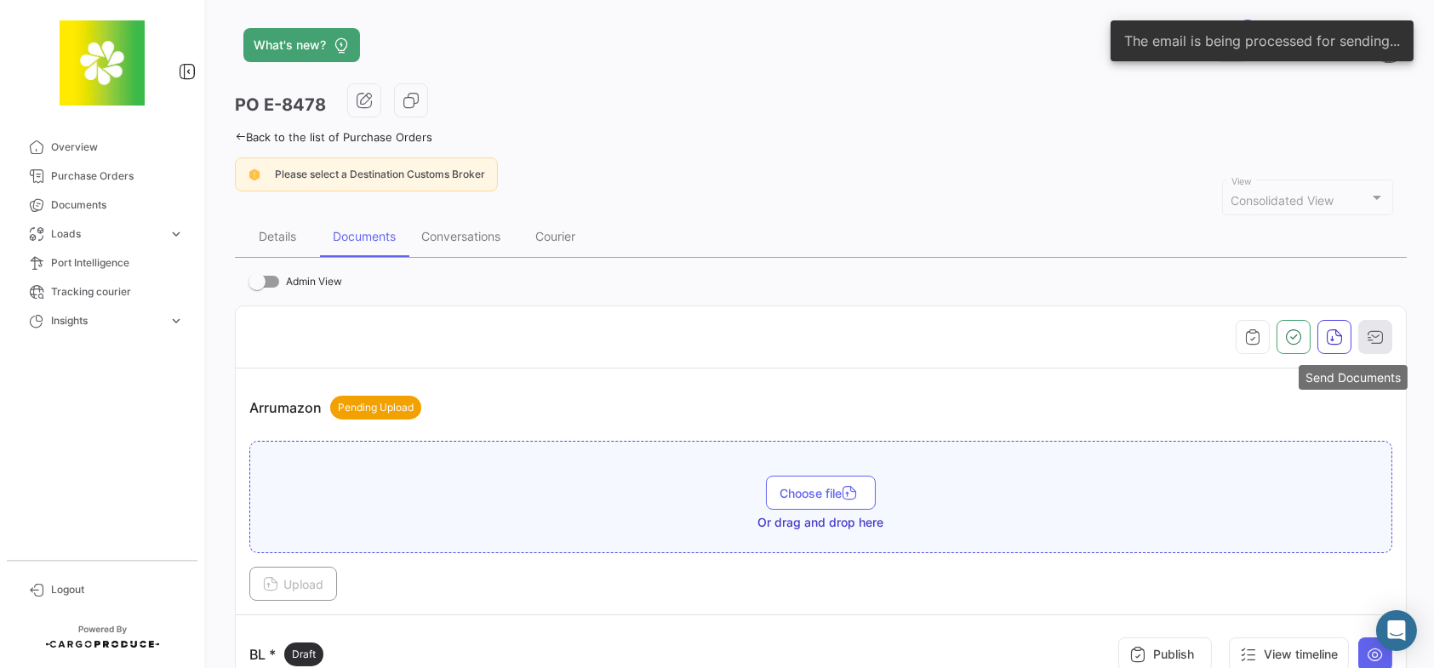
click at [1367, 339] on icon "button" at bounding box center [1375, 336] width 17 height 17
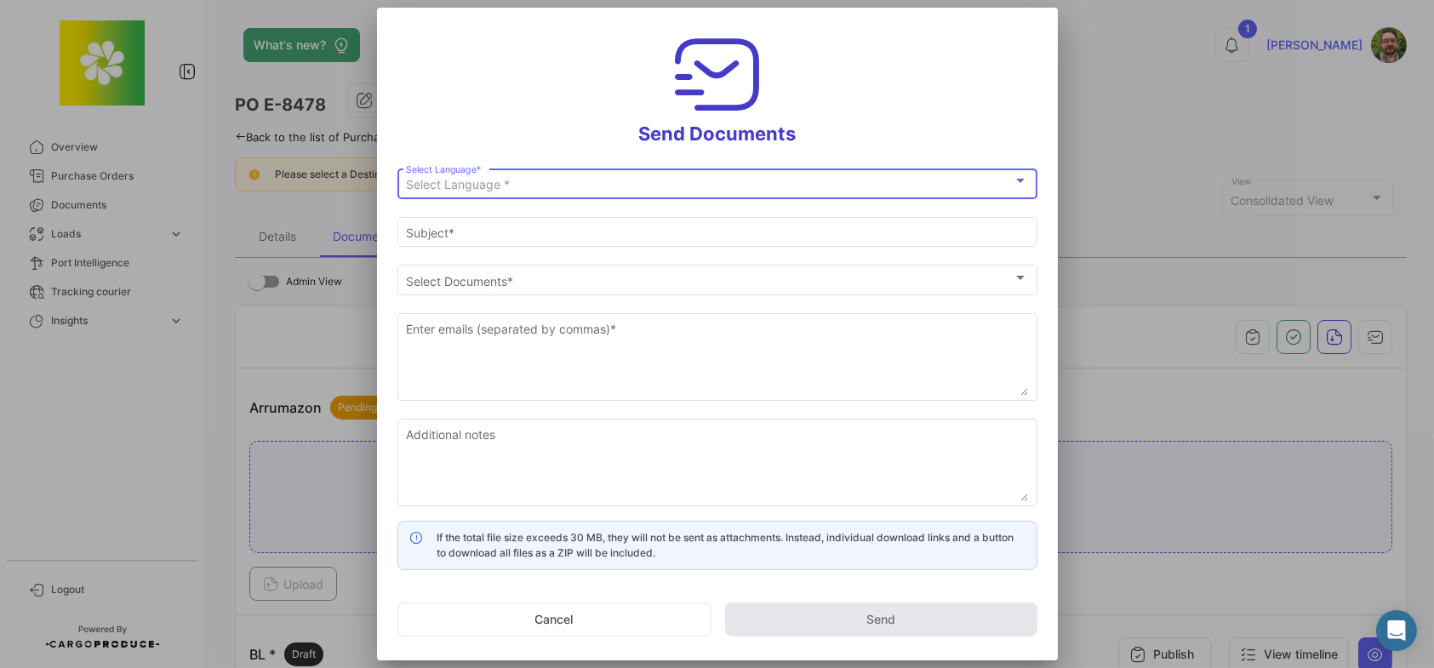
click at [677, 189] on div "Select Language *" at bounding box center [709, 185] width 607 height 14
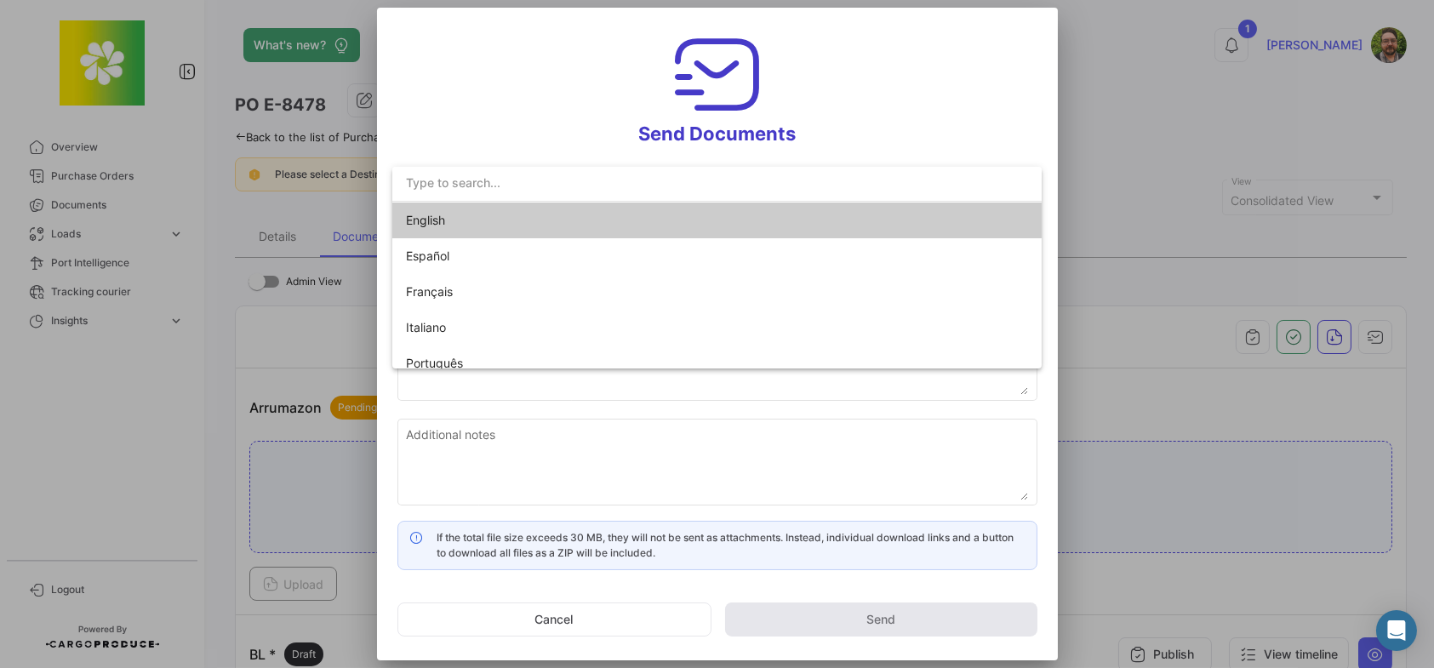
click at [693, 227] on mat-option "English" at bounding box center [716, 221] width 649 height 36
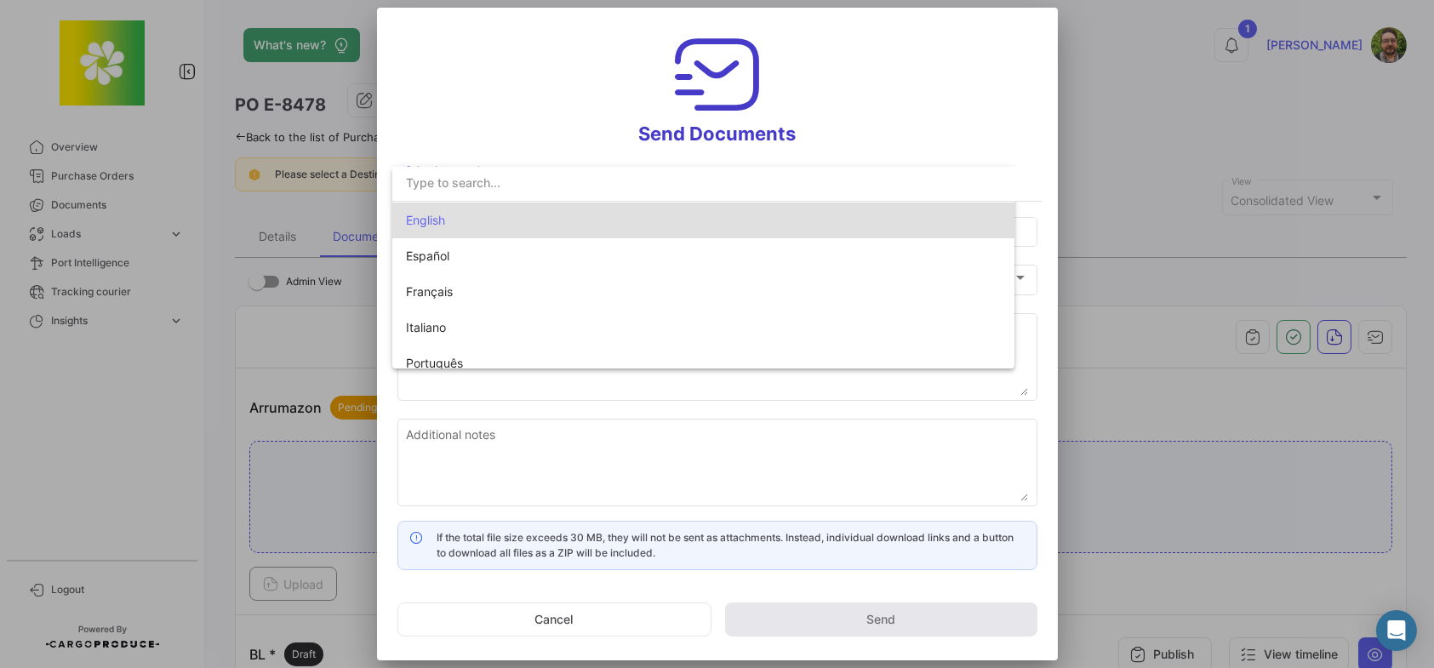
type input "[PERSON_NAME] has shared the documents of PO # E-8478 with you"
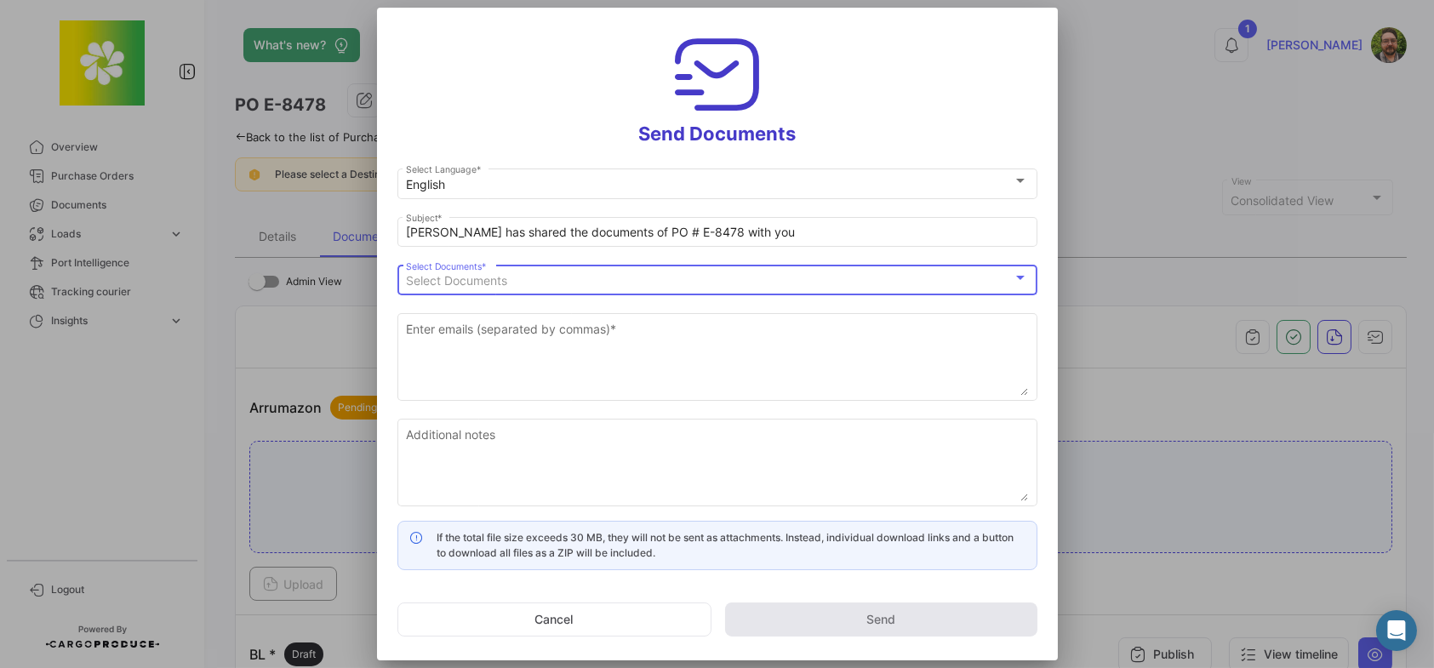
click at [683, 288] on div "Select Documents" at bounding box center [709, 281] width 607 height 14
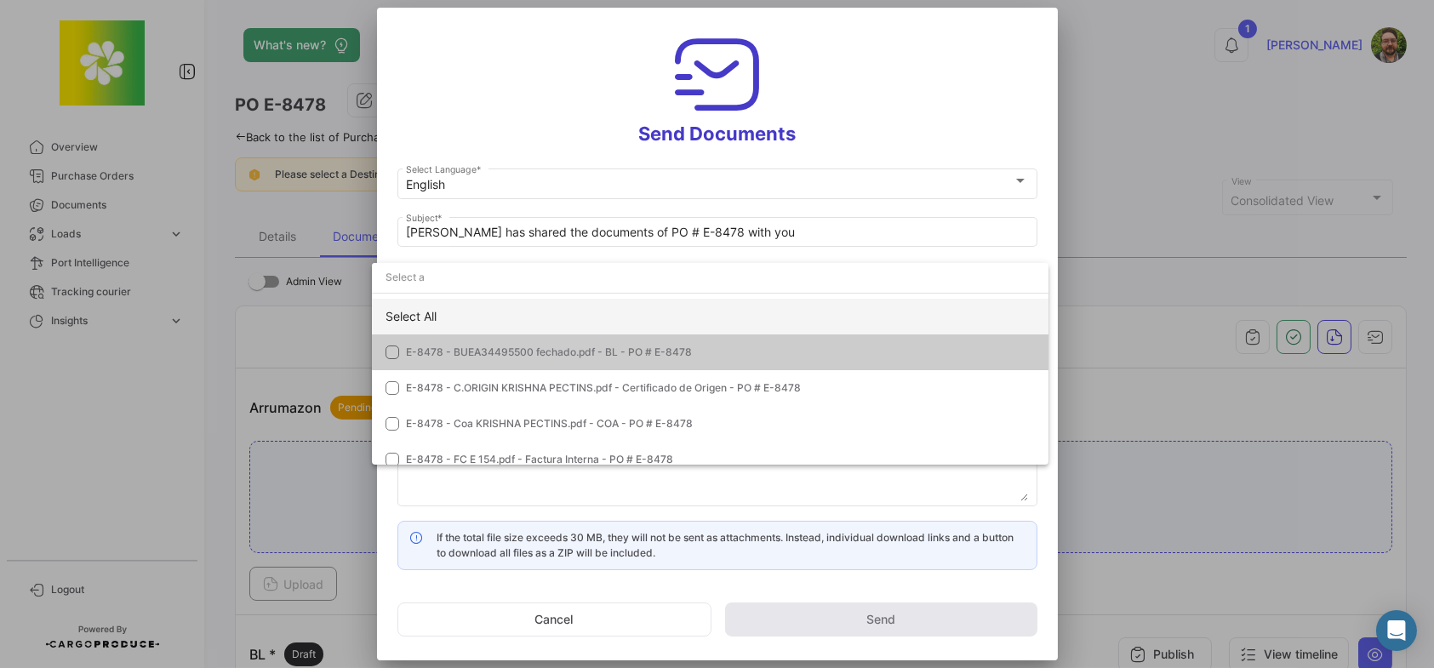
click at [506, 316] on div "Select All" at bounding box center [710, 317] width 677 height 36
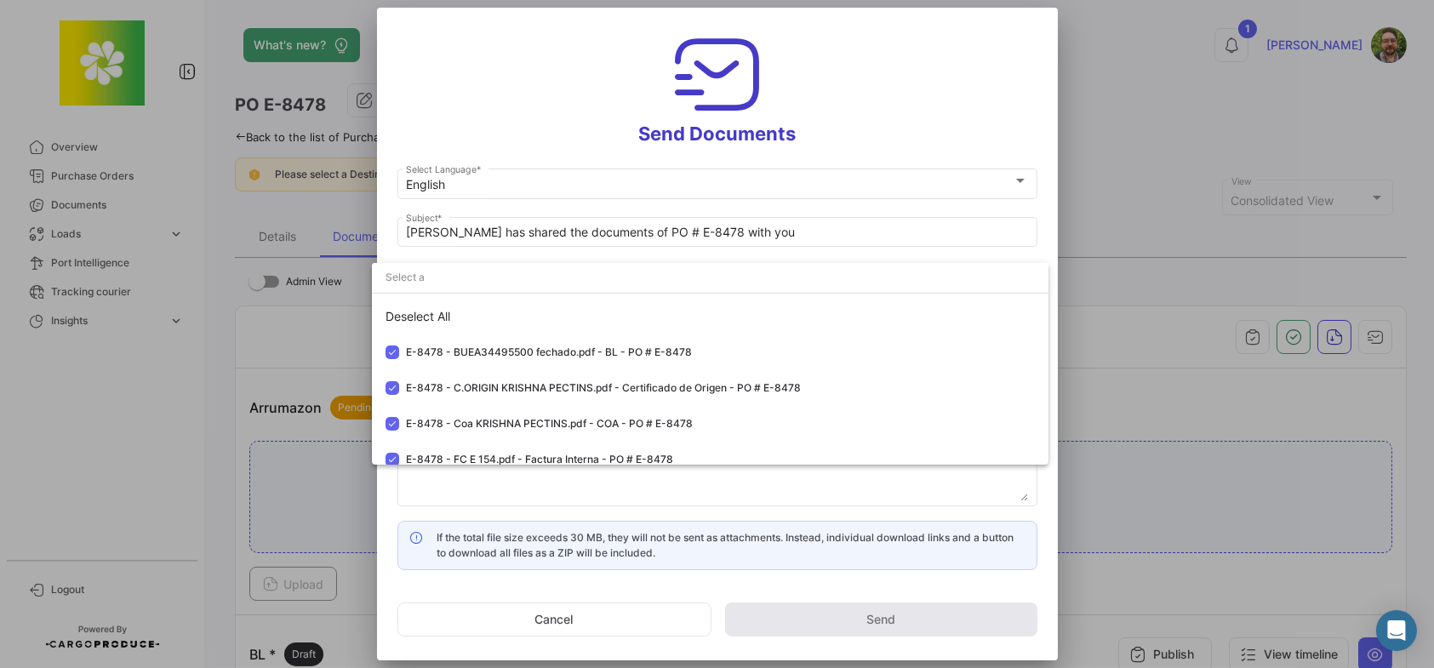
click at [568, 114] on div at bounding box center [717, 334] width 1434 height 668
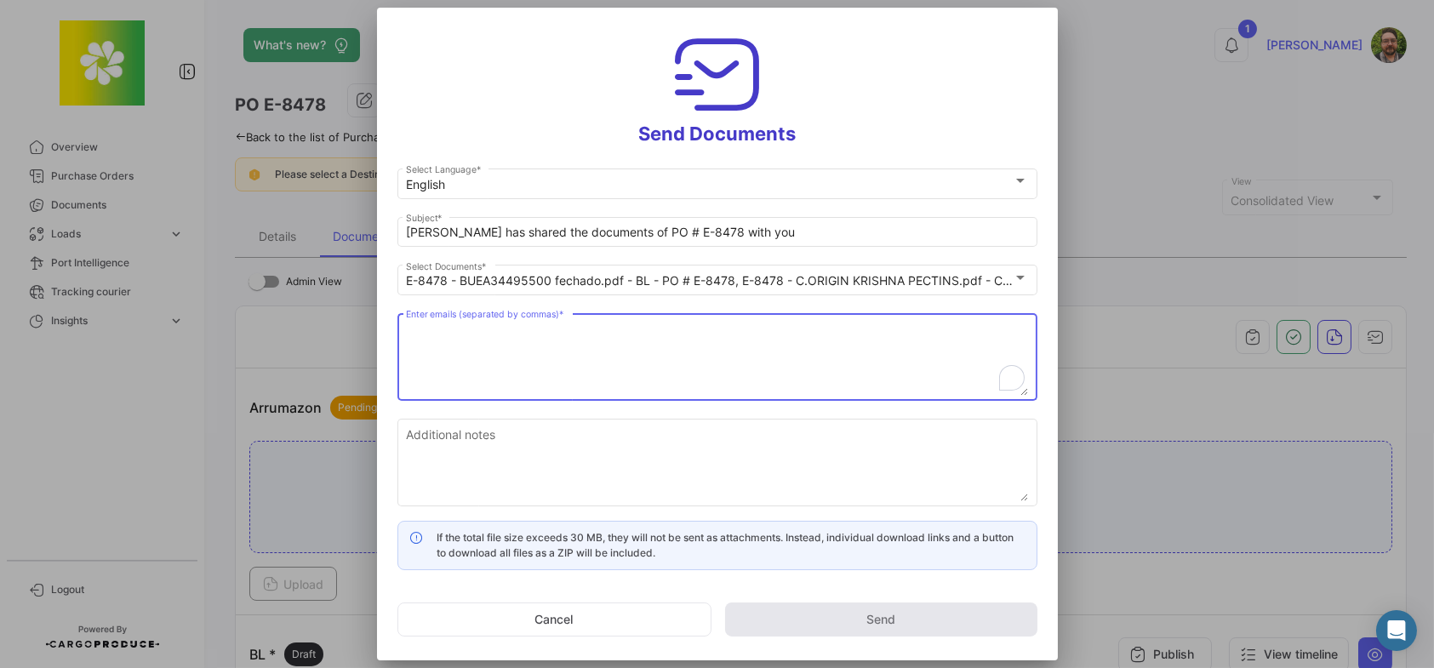
click at [608, 362] on textarea "Enter emails (separated by commas) *" at bounding box center [717, 358] width 622 height 75
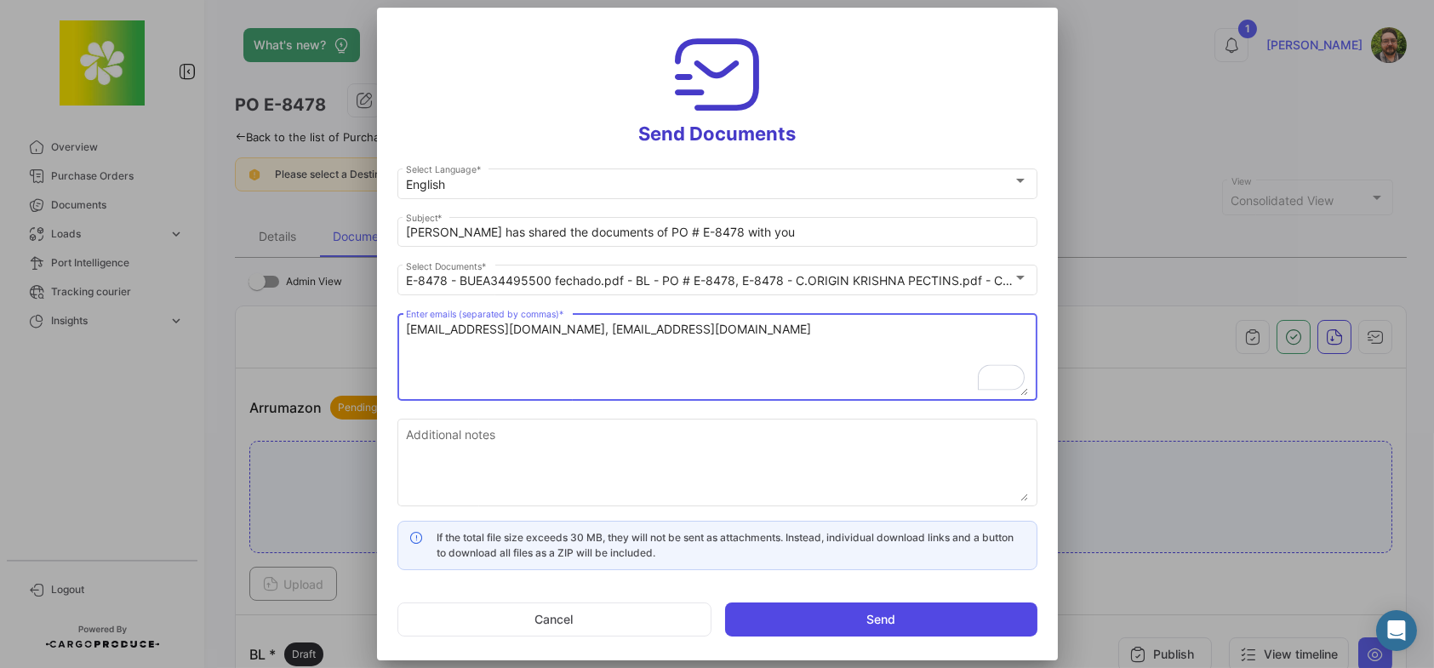
type textarea "[EMAIL_ADDRESS][DOMAIN_NAME], [EMAIL_ADDRESS][DOMAIN_NAME]"
click at [903, 618] on button "Send" at bounding box center [881, 620] width 312 height 34
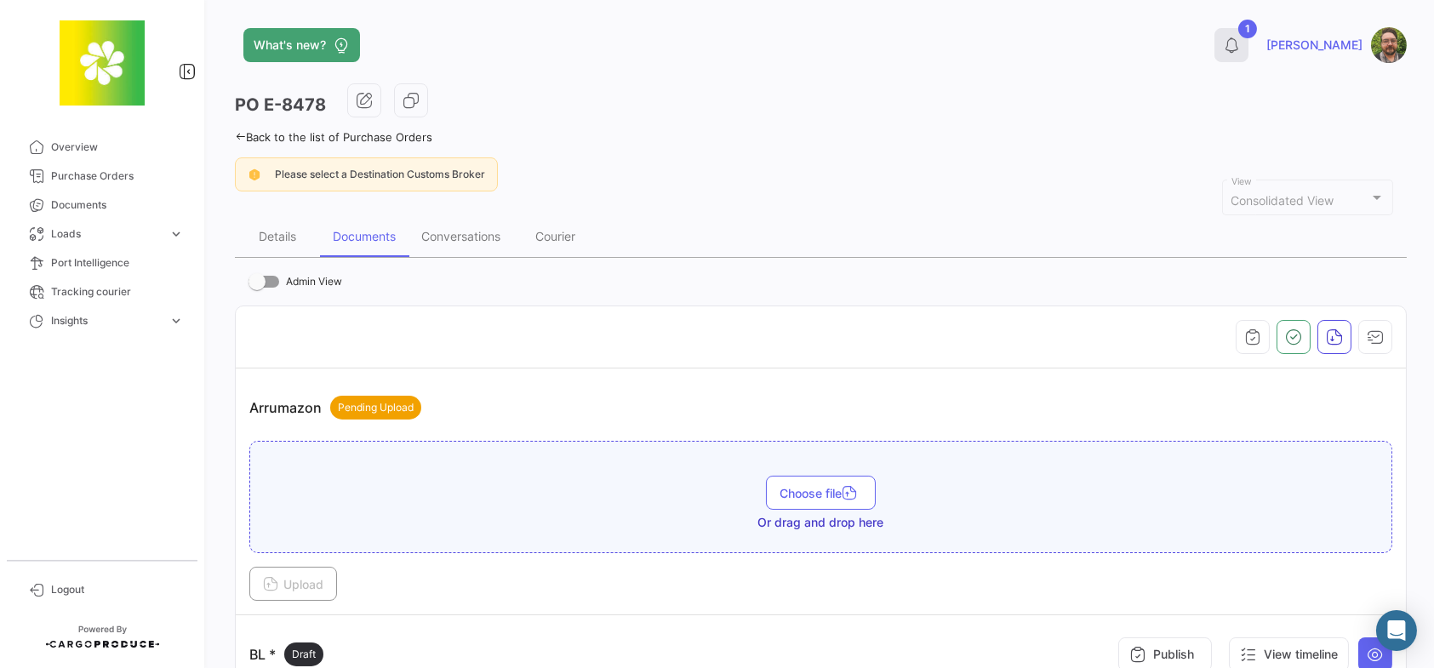
click at [1240, 49] on icon at bounding box center [1231, 45] width 17 height 17
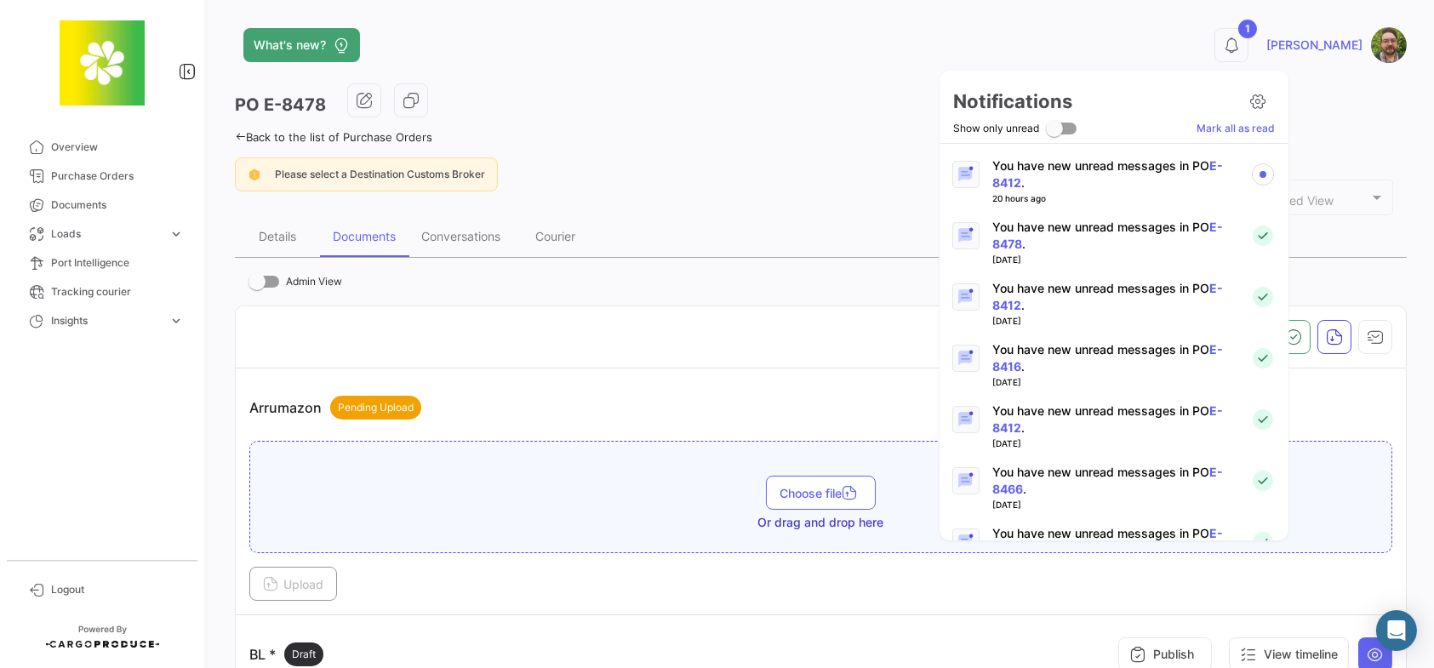
click at [1108, 161] on p "You have new unread messages in PO E-8412 ." at bounding box center [1114, 174] width 244 height 34
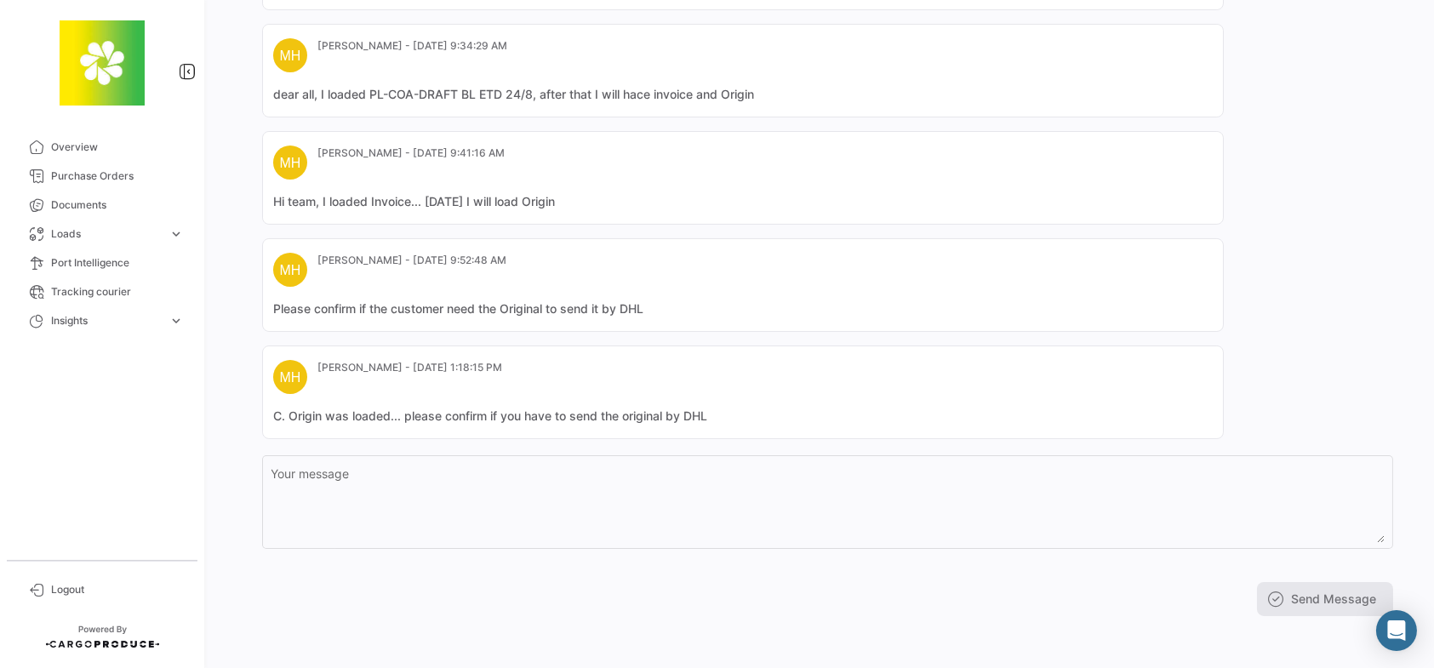
scroll to position [277, 0]
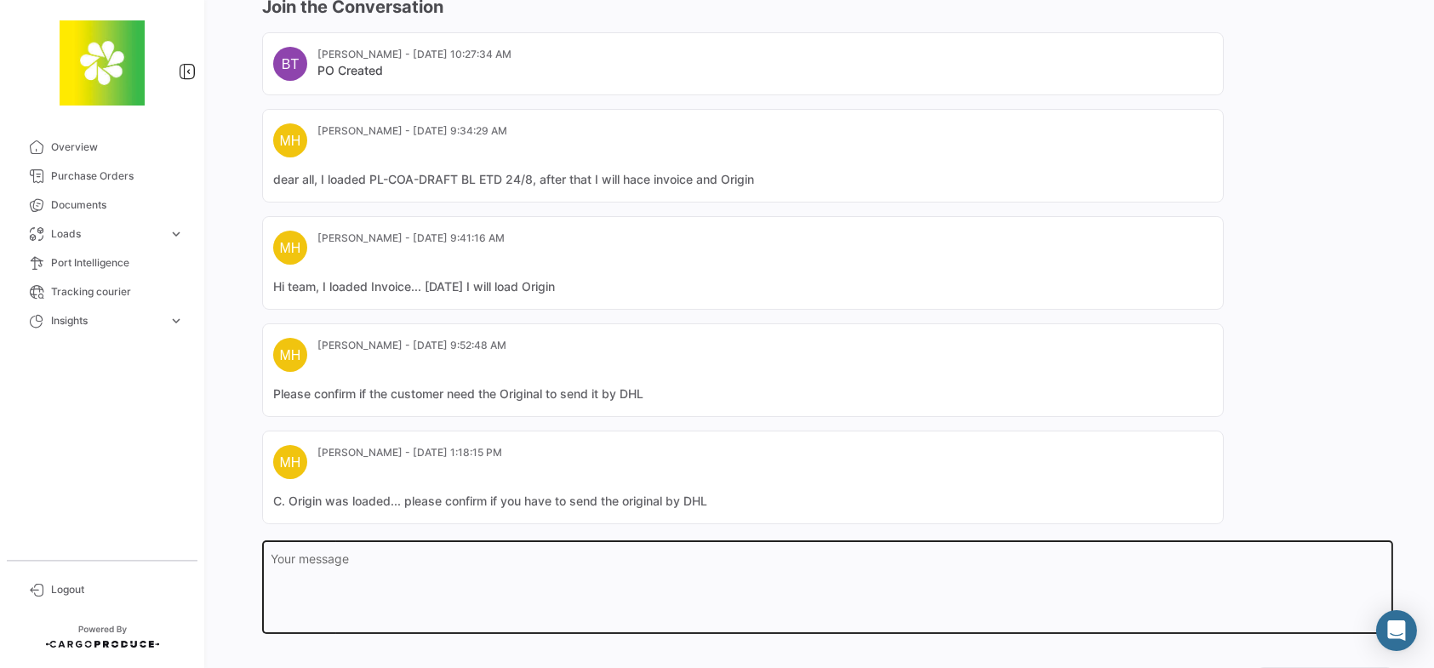
click at [453, 574] on textarea "Your message" at bounding box center [827, 590] width 1113 height 75
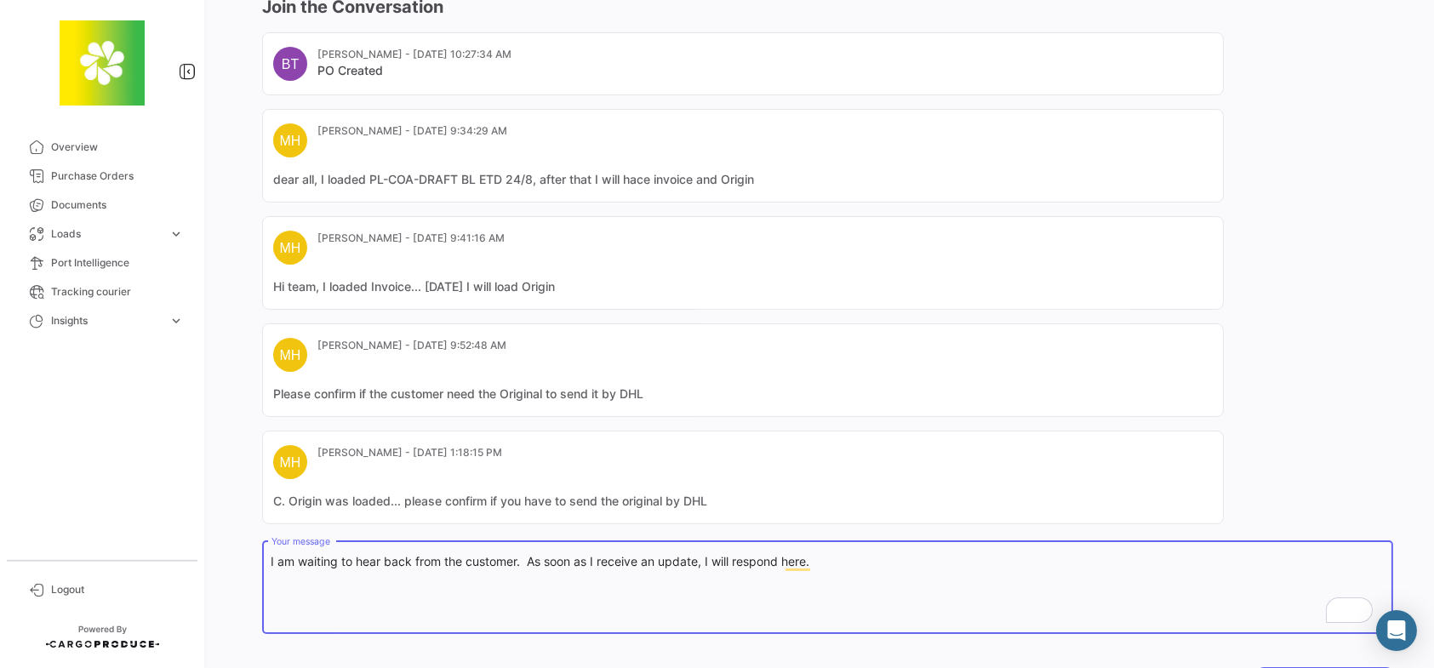
scroll to position [362, 0]
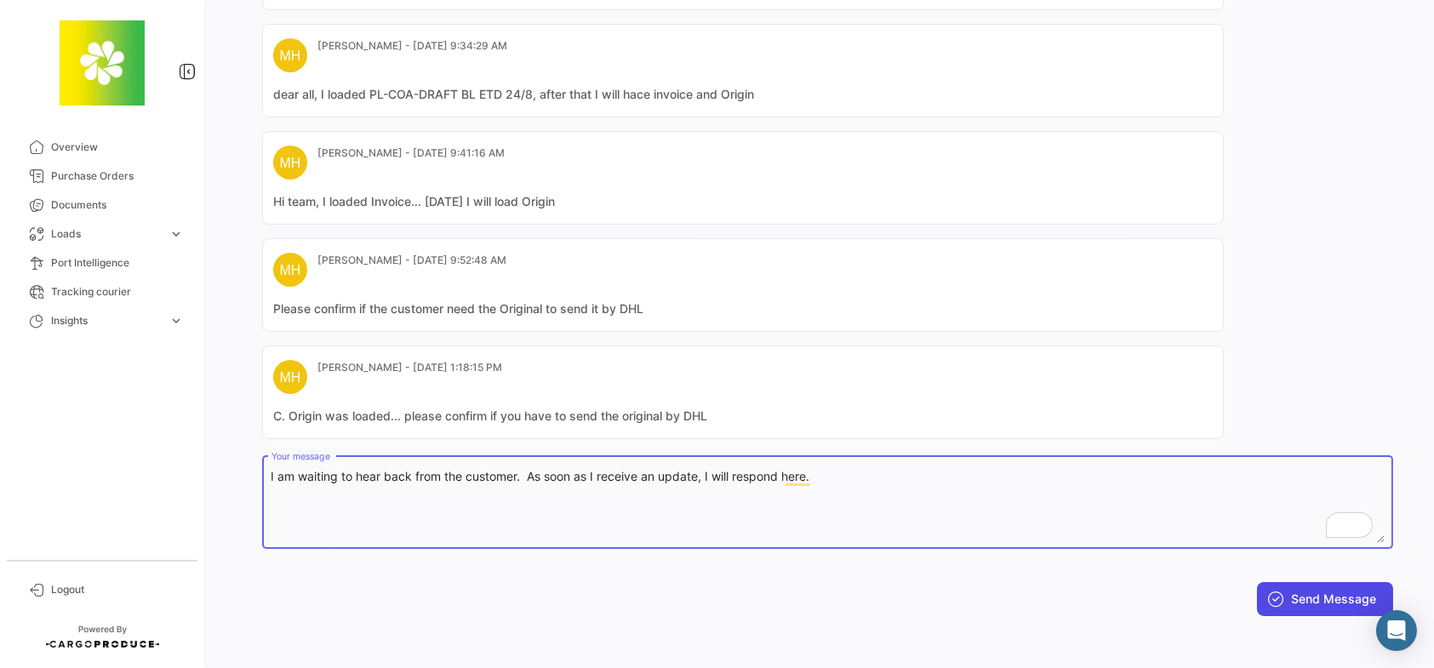
type textarea "I am waiting to hear back from the customer. As soon as I receive an update, I …"
click at [1326, 585] on button "Send Message" at bounding box center [1325, 599] width 136 height 34
